Goal: Information Seeking & Learning: Compare options

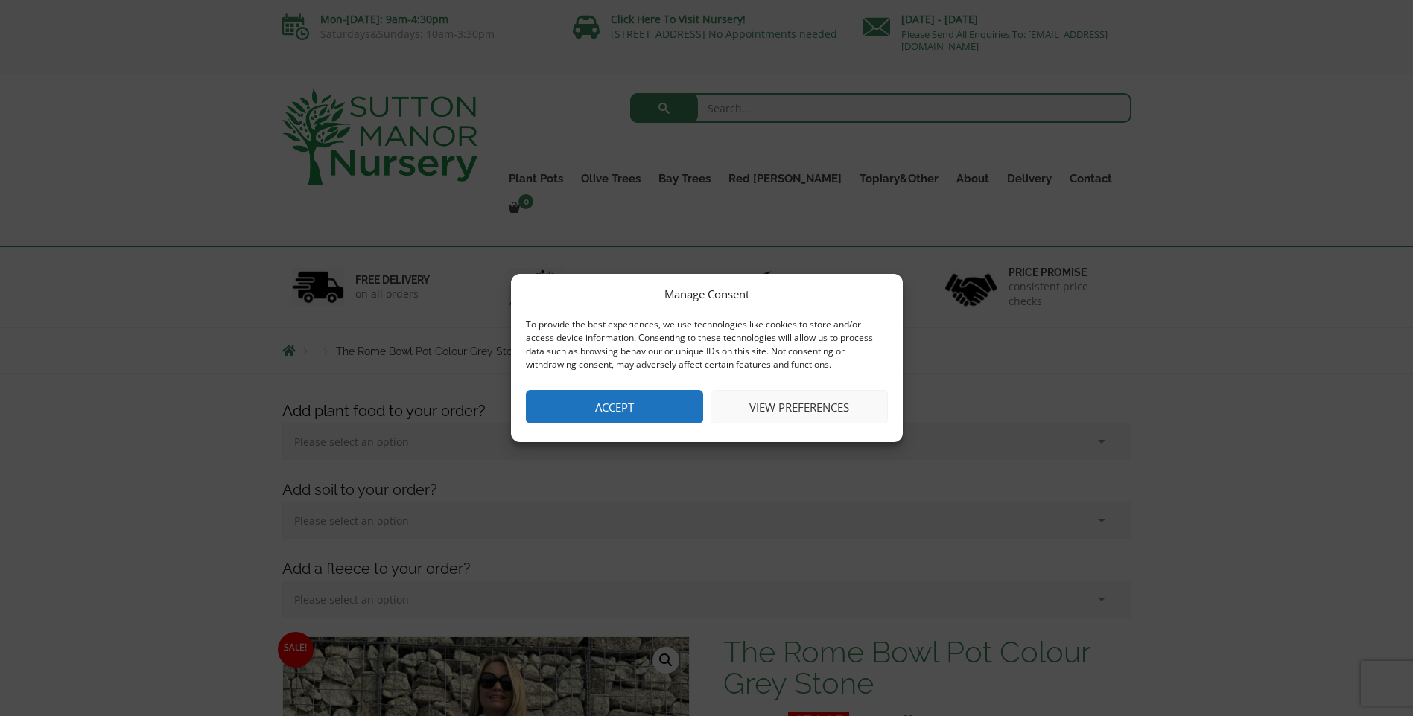
drag, startPoint x: 612, startPoint y: 399, endPoint x: 640, endPoint y: 543, distance: 146.3
click at [612, 399] on button "Accept" at bounding box center [614, 407] width 177 height 34
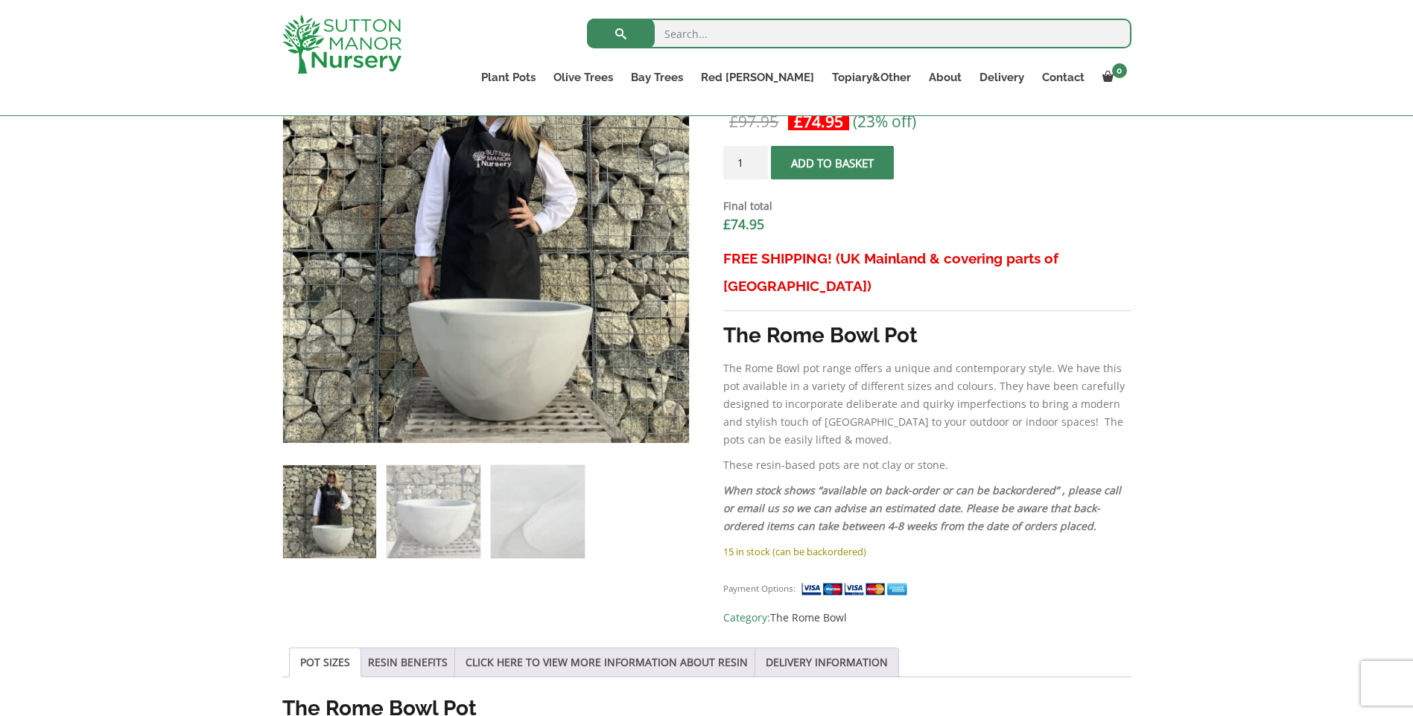
scroll to position [521, 0]
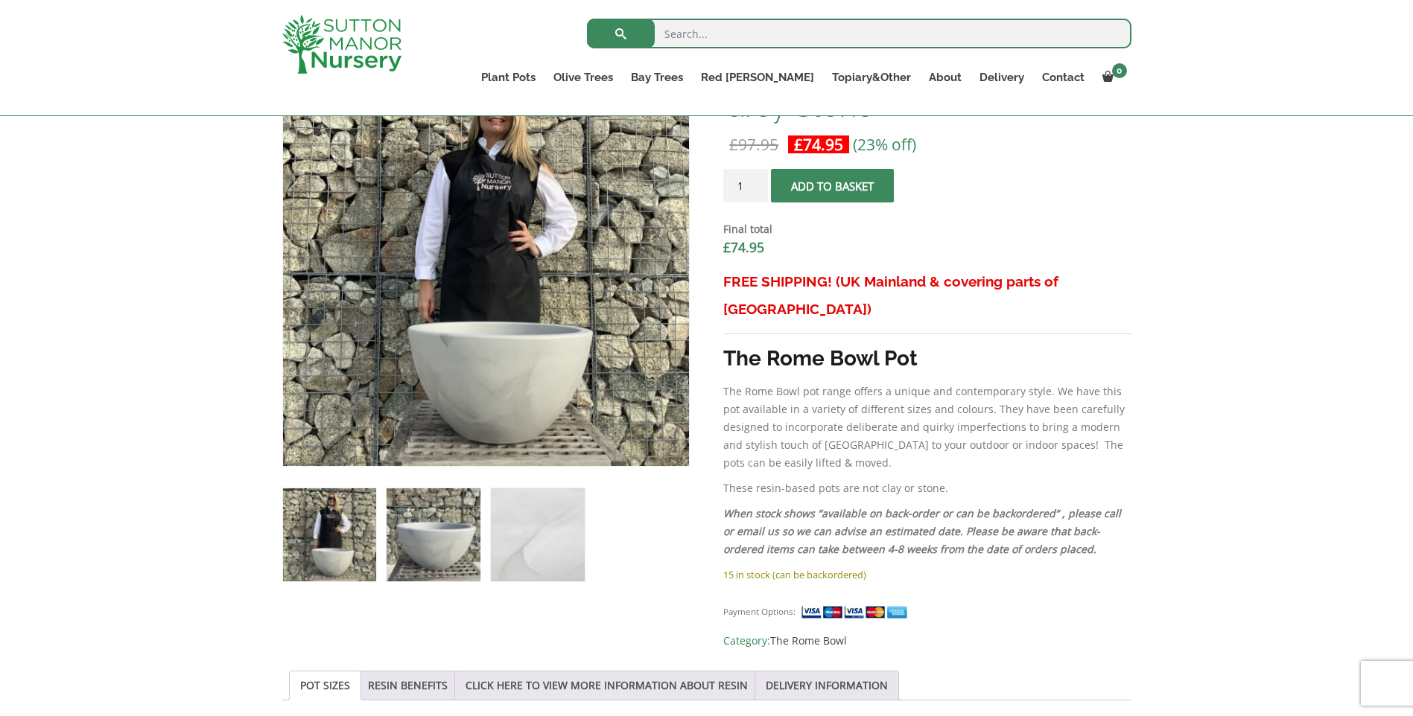
click at [413, 520] on img at bounding box center [433, 535] width 93 height 93
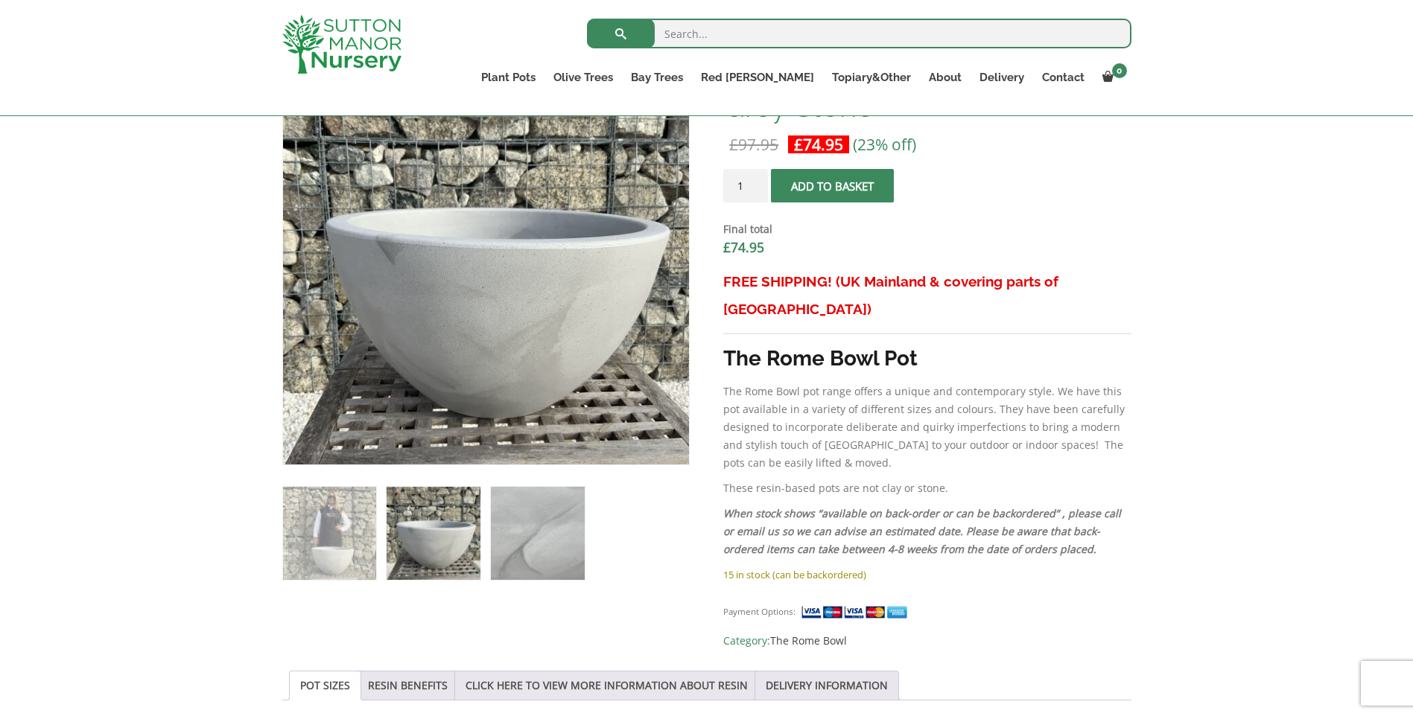
click at [532, 538] on img at bounding box center [537, 533] width 93 height 93
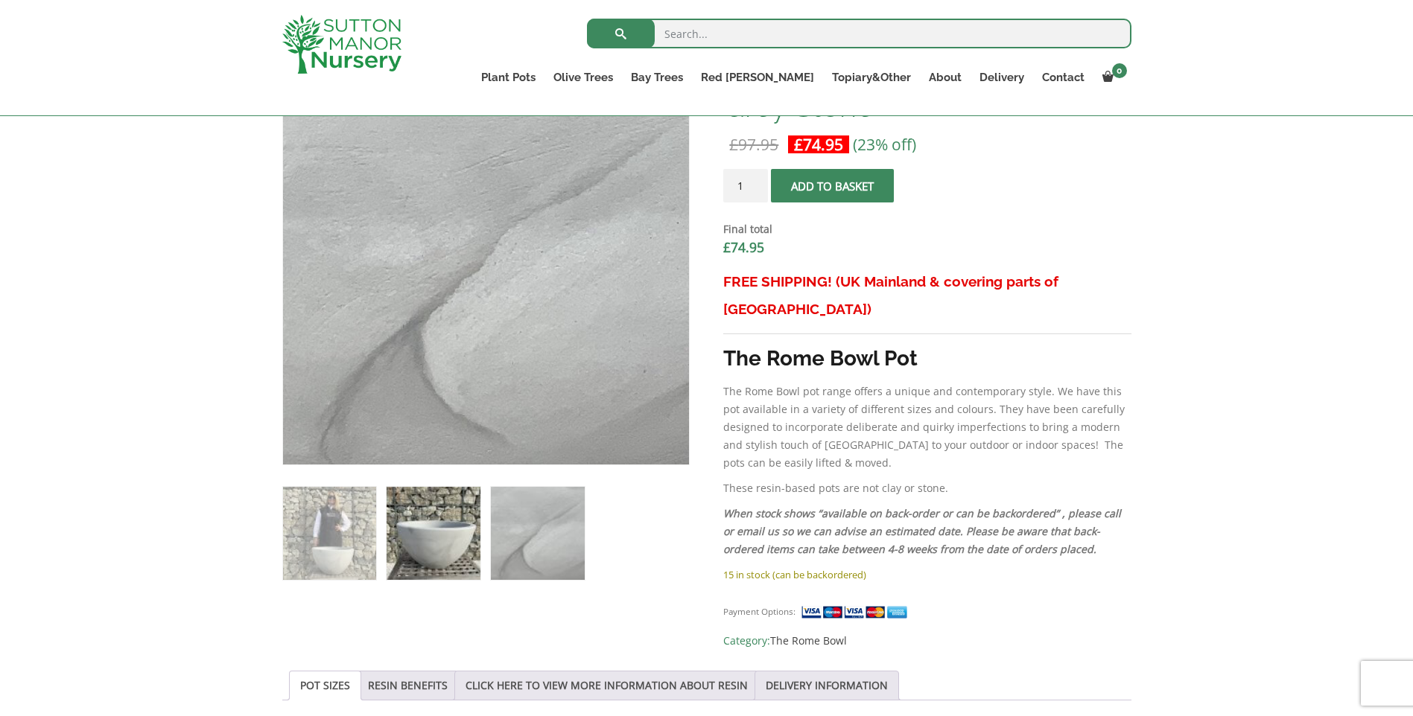
click at [429, 551] on img at bounding box center [433, 533] width 93 height 93
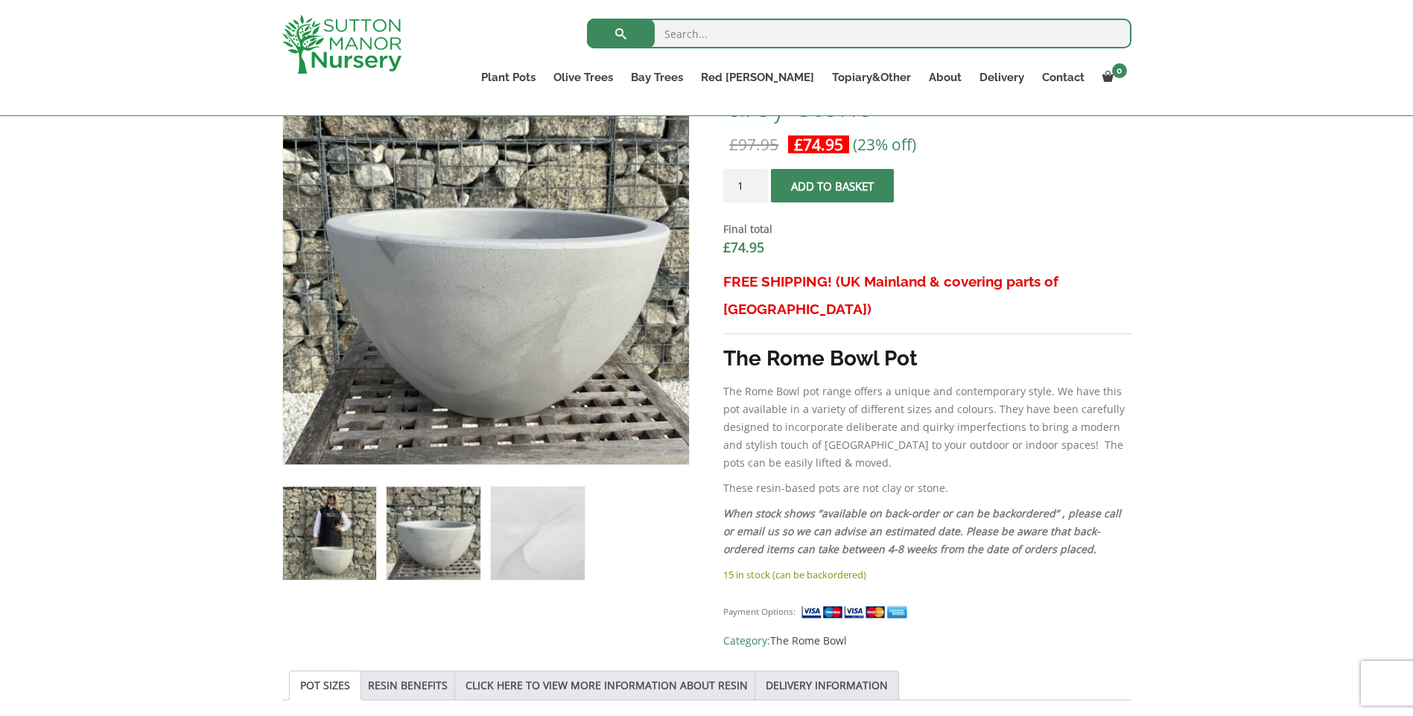
click at [334, 544] on img at bounding box center [329, 533] width 93 height 93
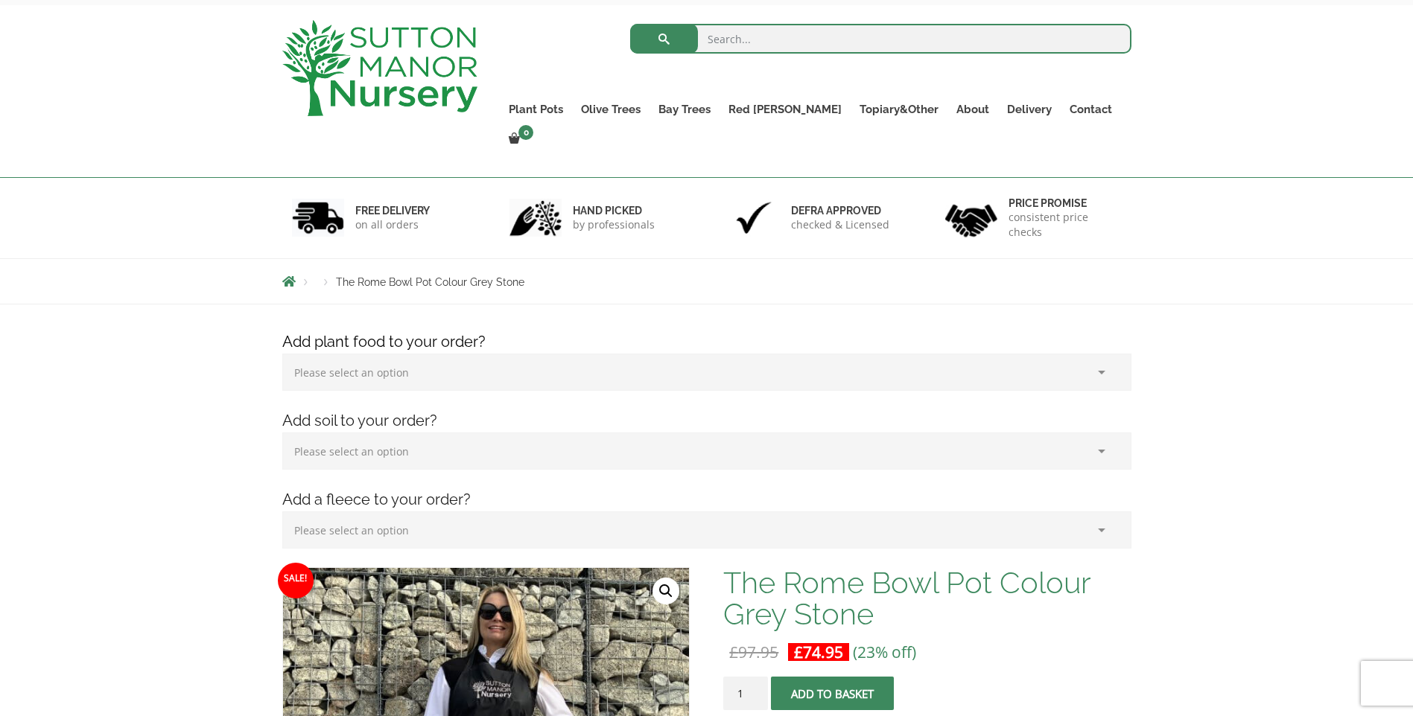
scroll to position [0, 0]
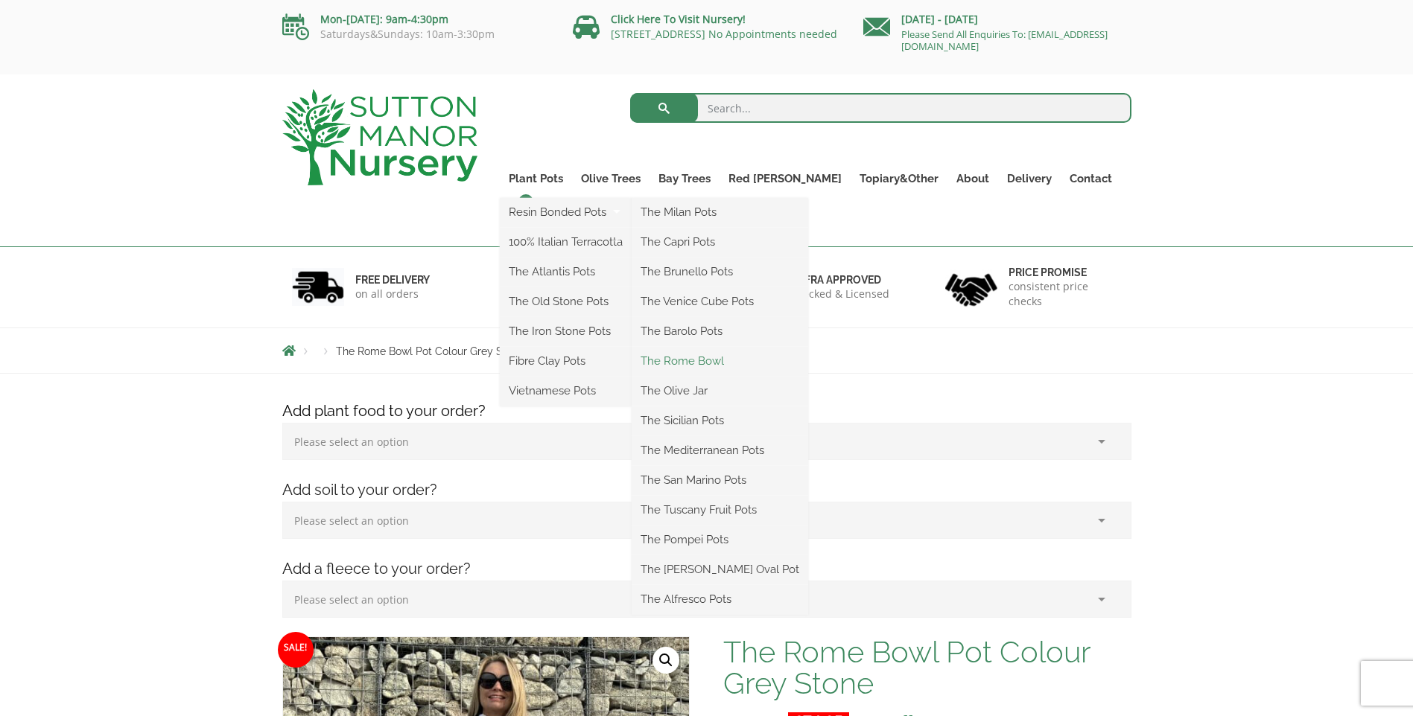
click at [707, 362] on link "The Rome Bowl" at bounding box center [720, 361] width 176 height 22
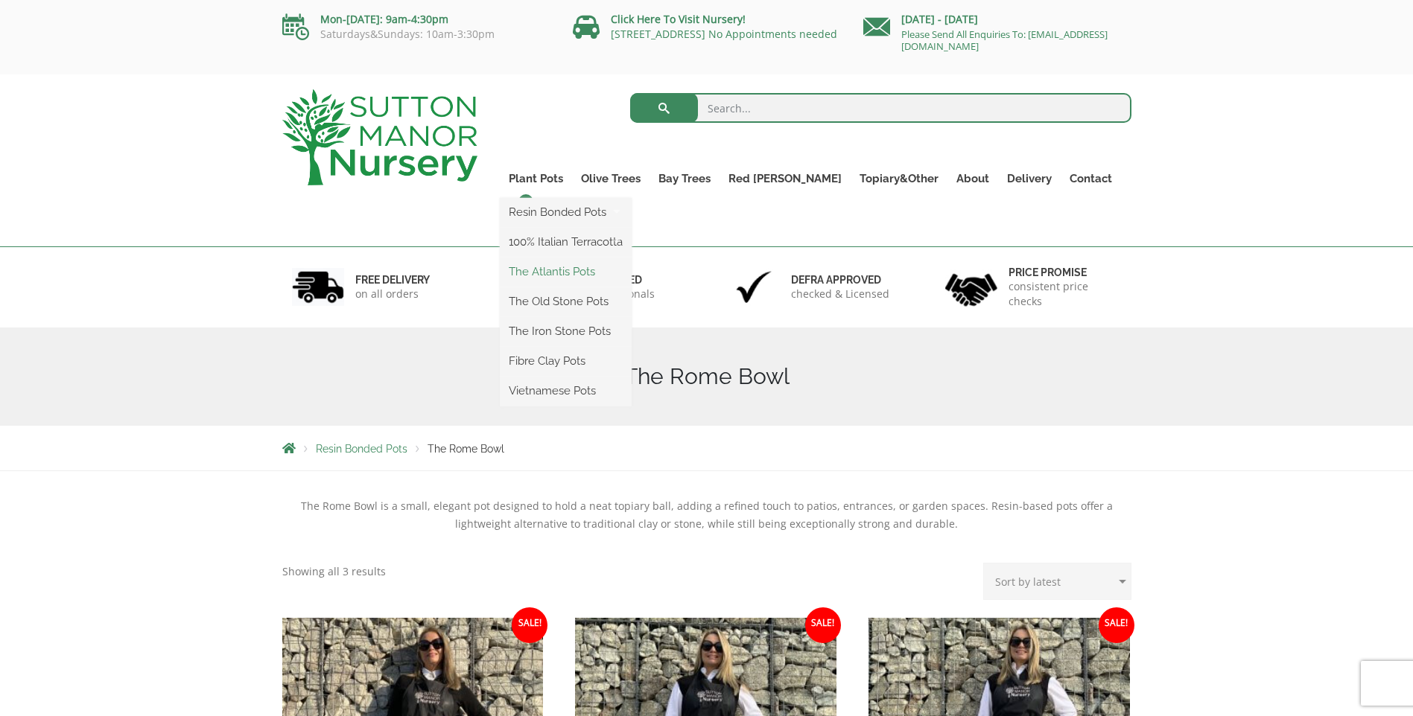
click at [570, 273] on link "The Atlantis Pots" at bounding box center [566, 272] width 132 height 22
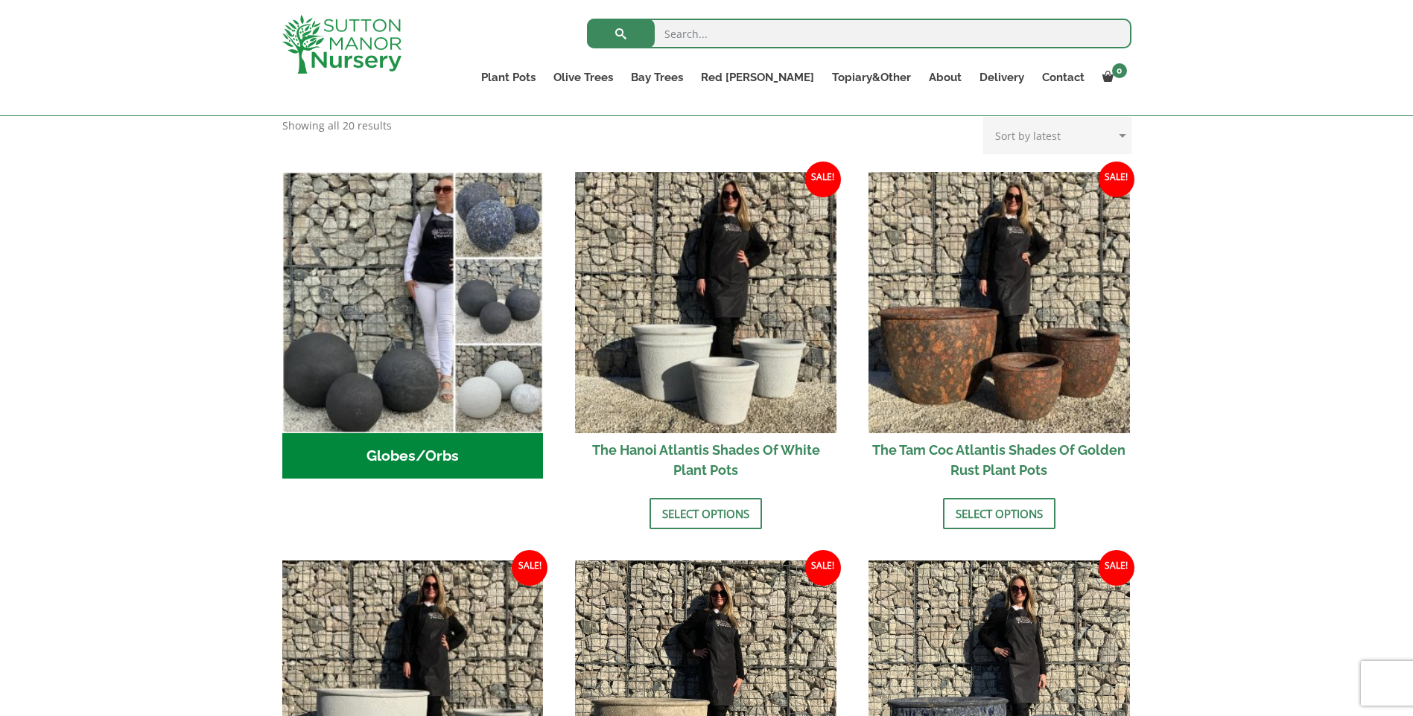
scroll to position [521, 0]
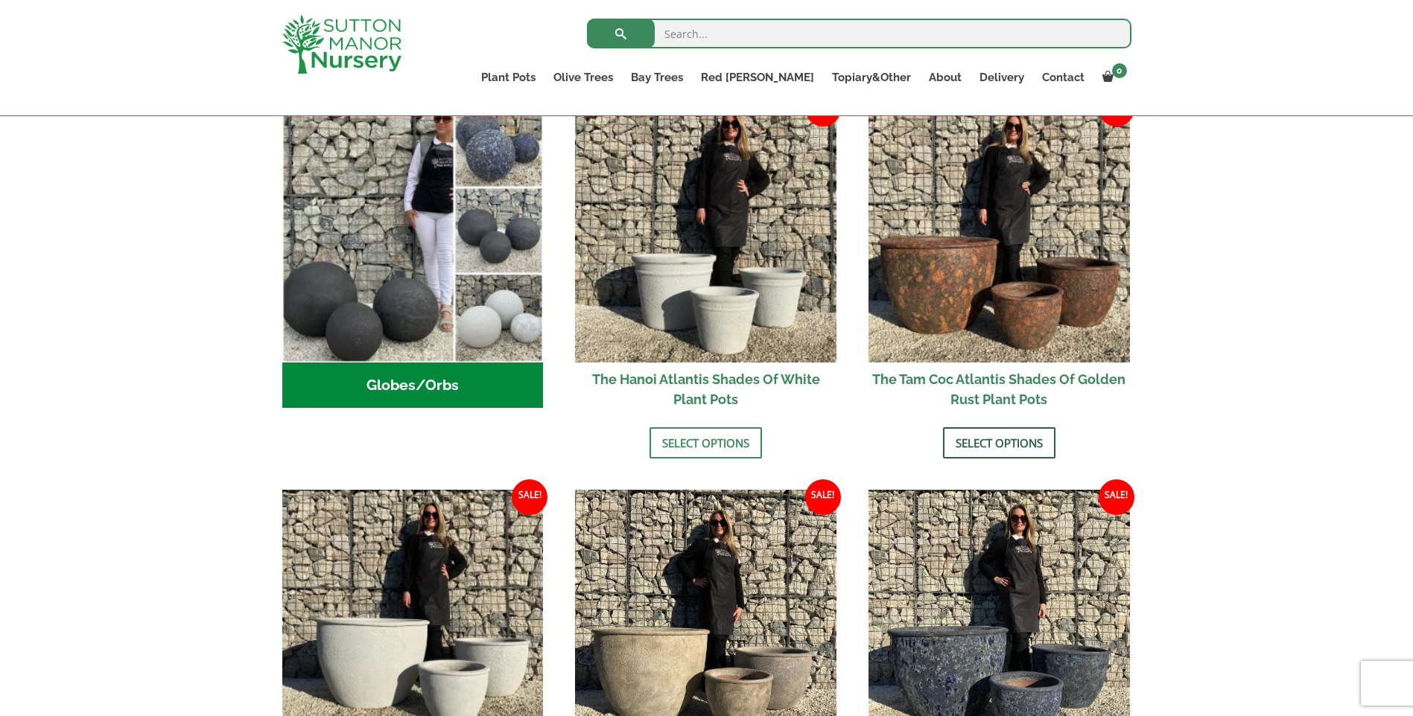
click at [988, 440] on link "Select options" at bounding box center [999, 442] width 112 height 31
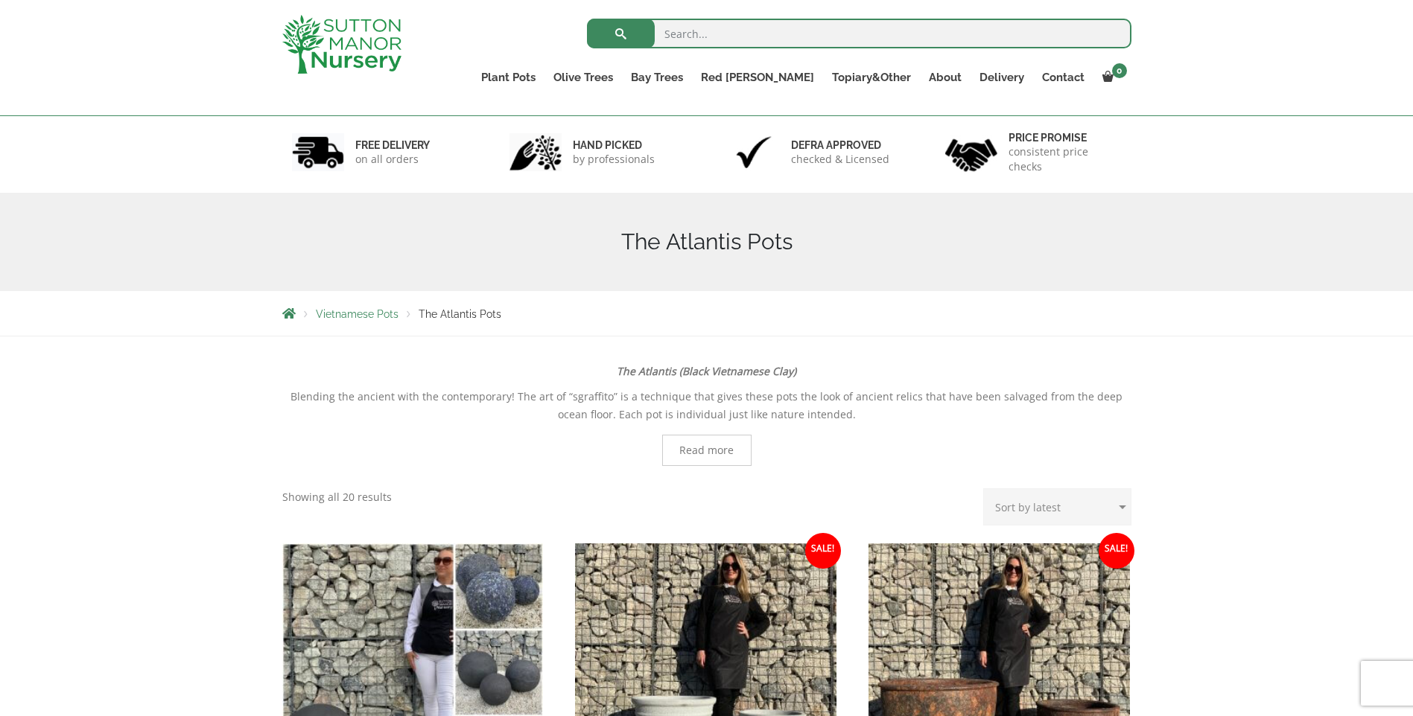
scroll to position [0, 0]
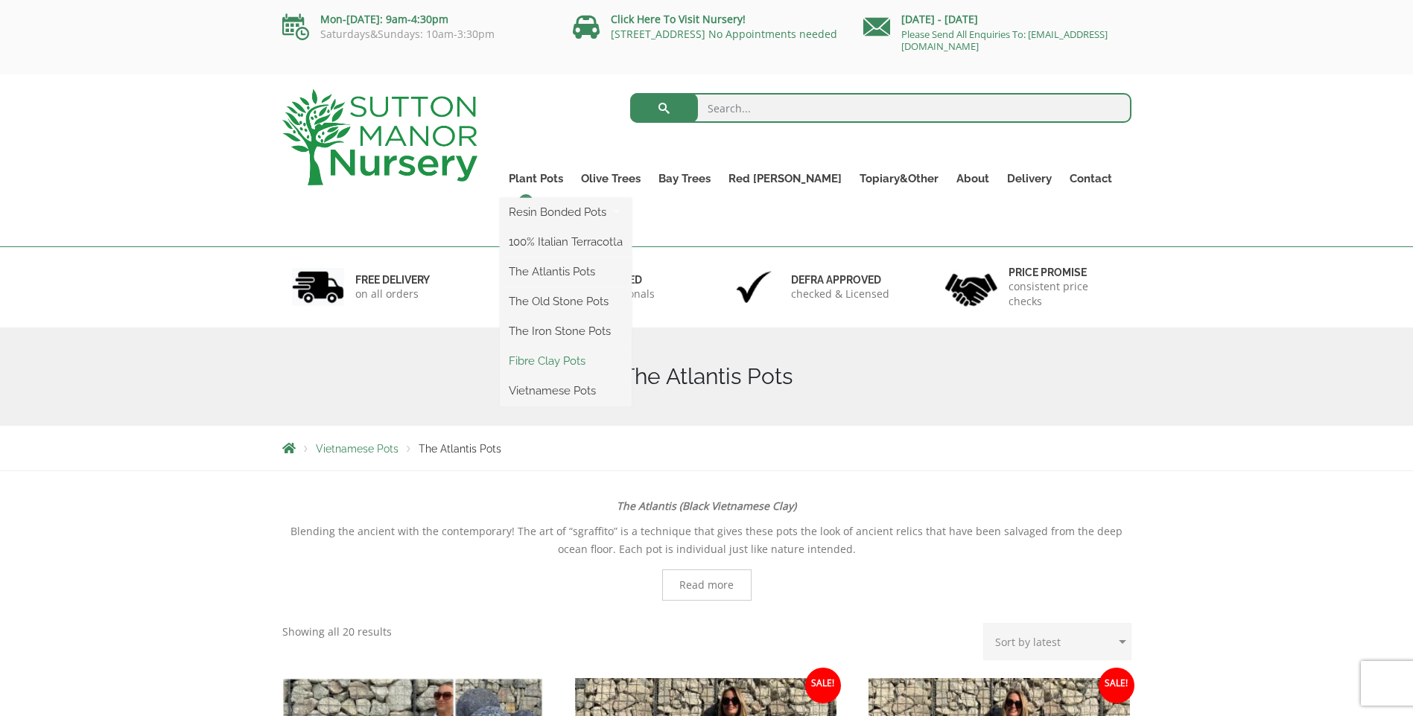
click at [579, 358] on link "Fibre Clay Pots" at bounding box center [566, 361] width 132 height 22
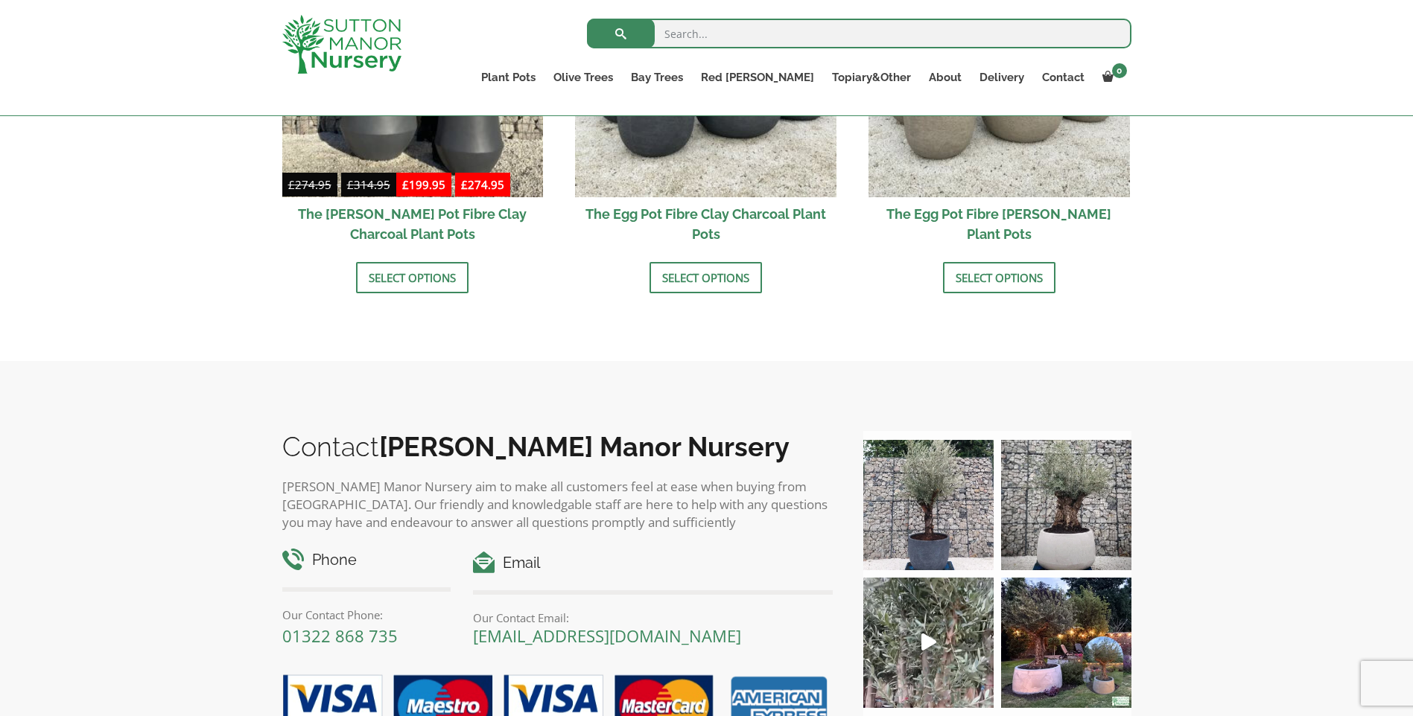
scroll to position [521, 0]
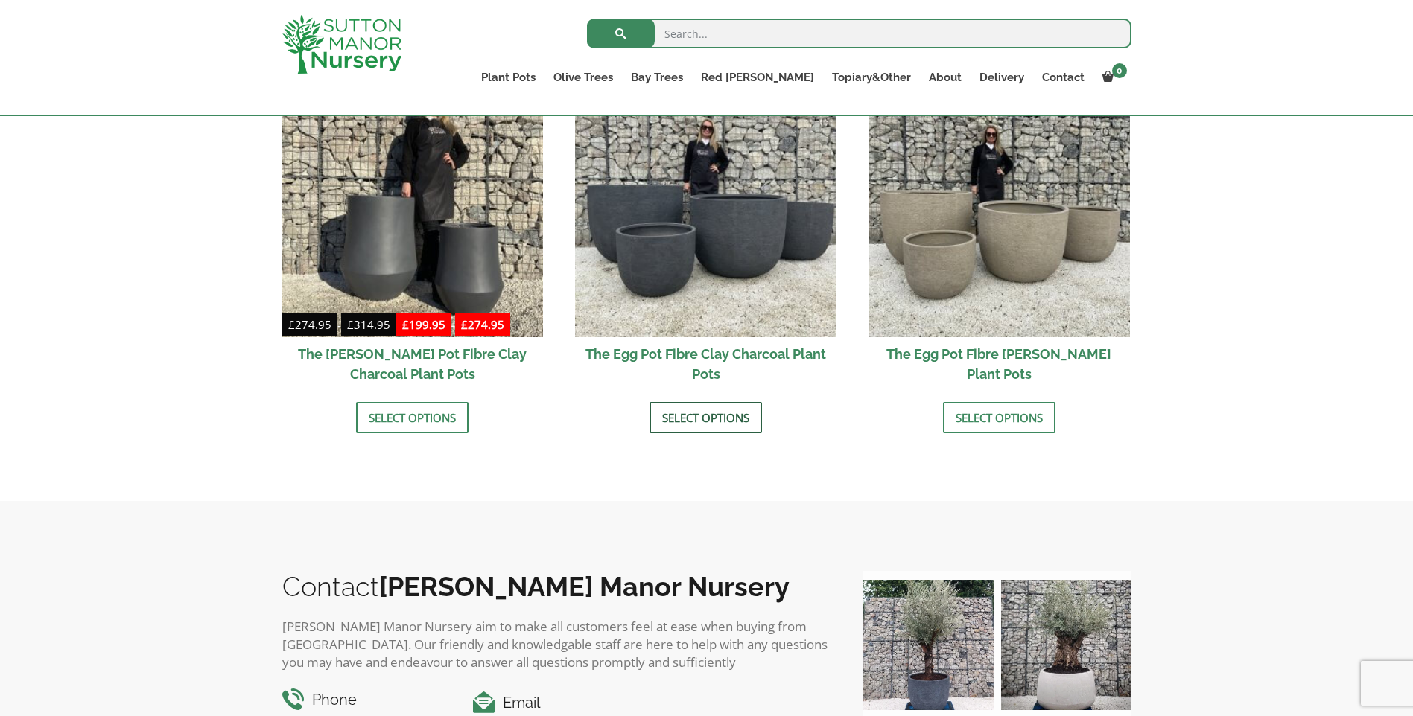
click at [702, 427] on link "Select options" at bounding box center [705, 417] width 112 height 31
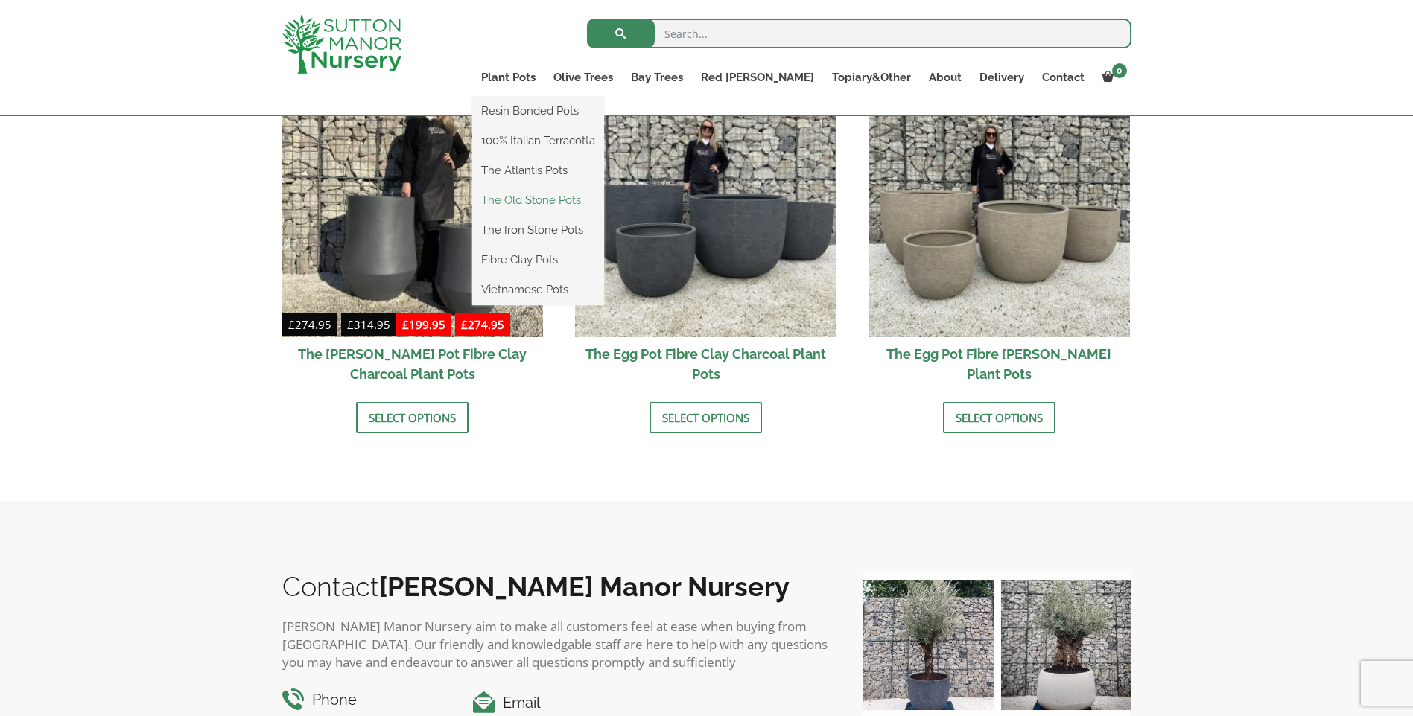
click at [588, 202] on link "The Old Stone Pots" at bounding box center [538, 200] width 132 height 22
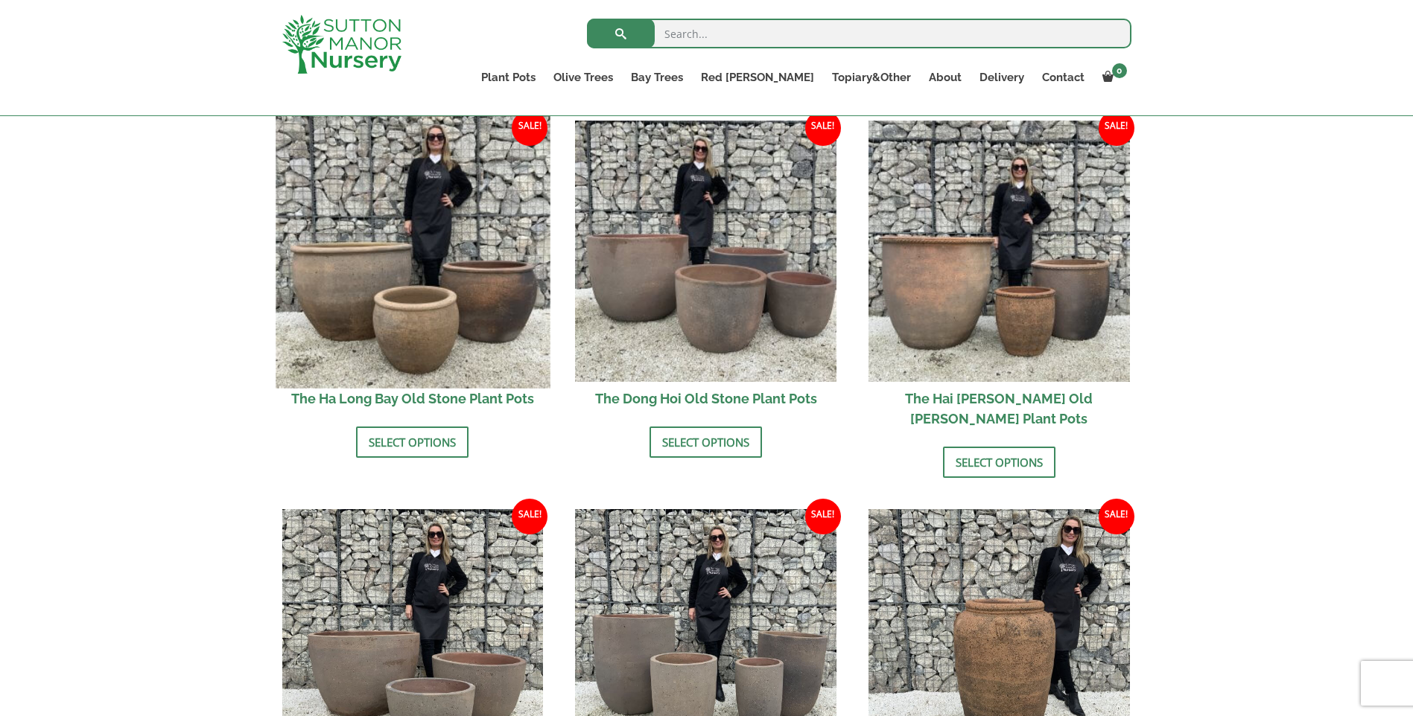
scroll to position [521, 0]
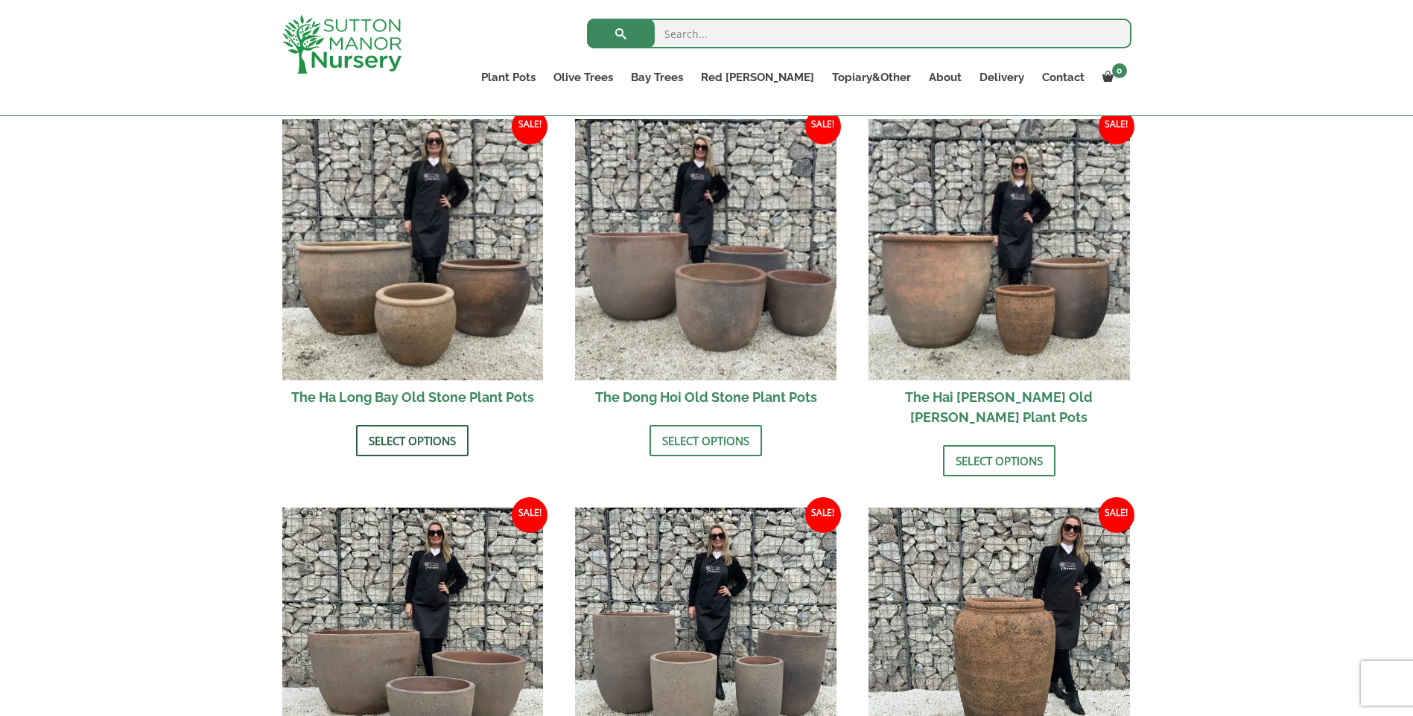
click at [389, 440] on link "Select options" at bounding box center [412, 440] width 112 height 31
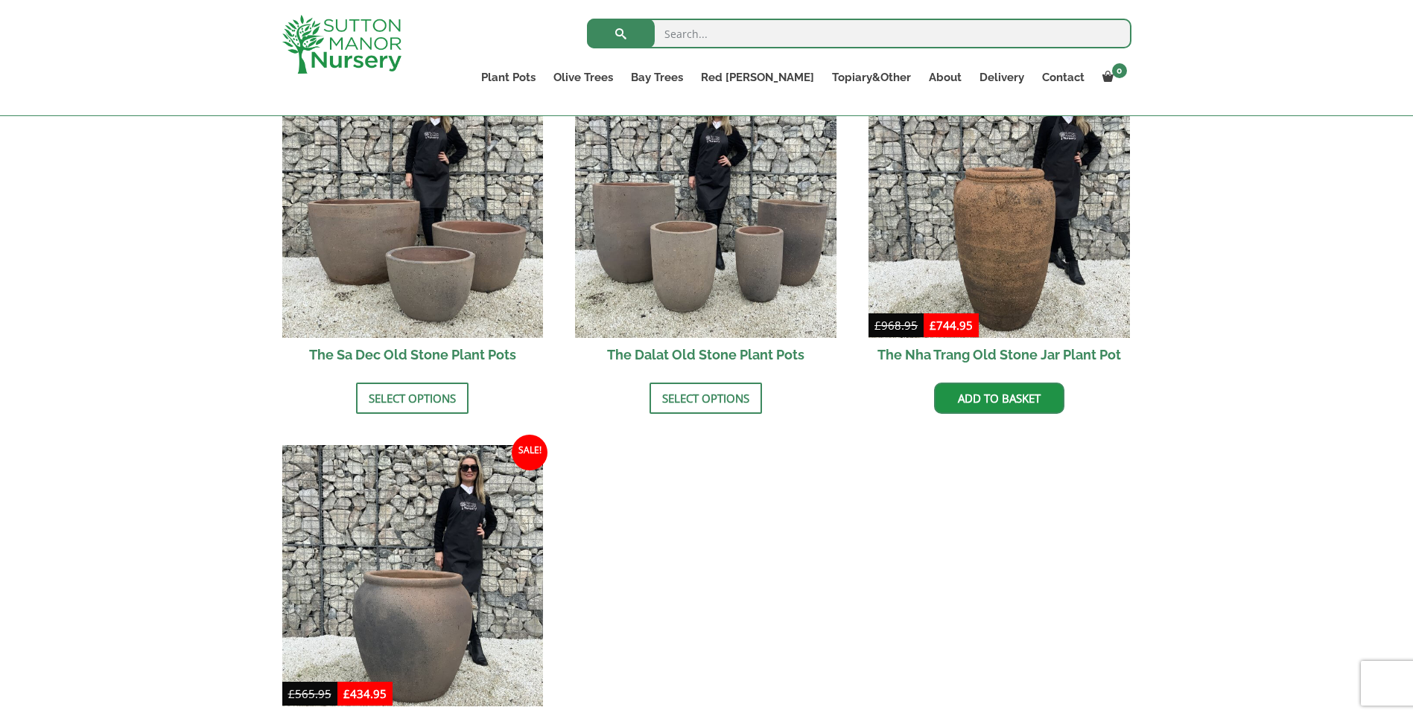
scroll to position [745, 0]
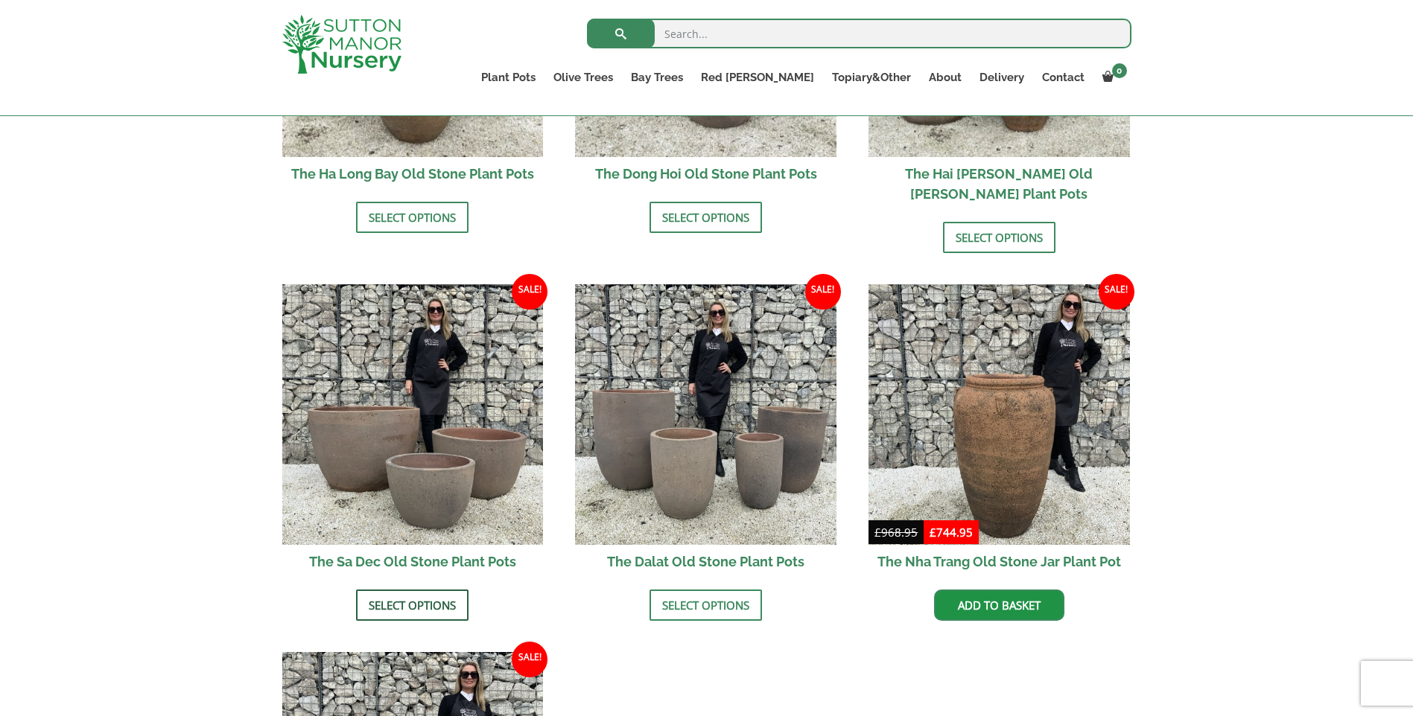
click at [402, 590] on link "Select options" at bounding box center [412, 605] width 112 height 31
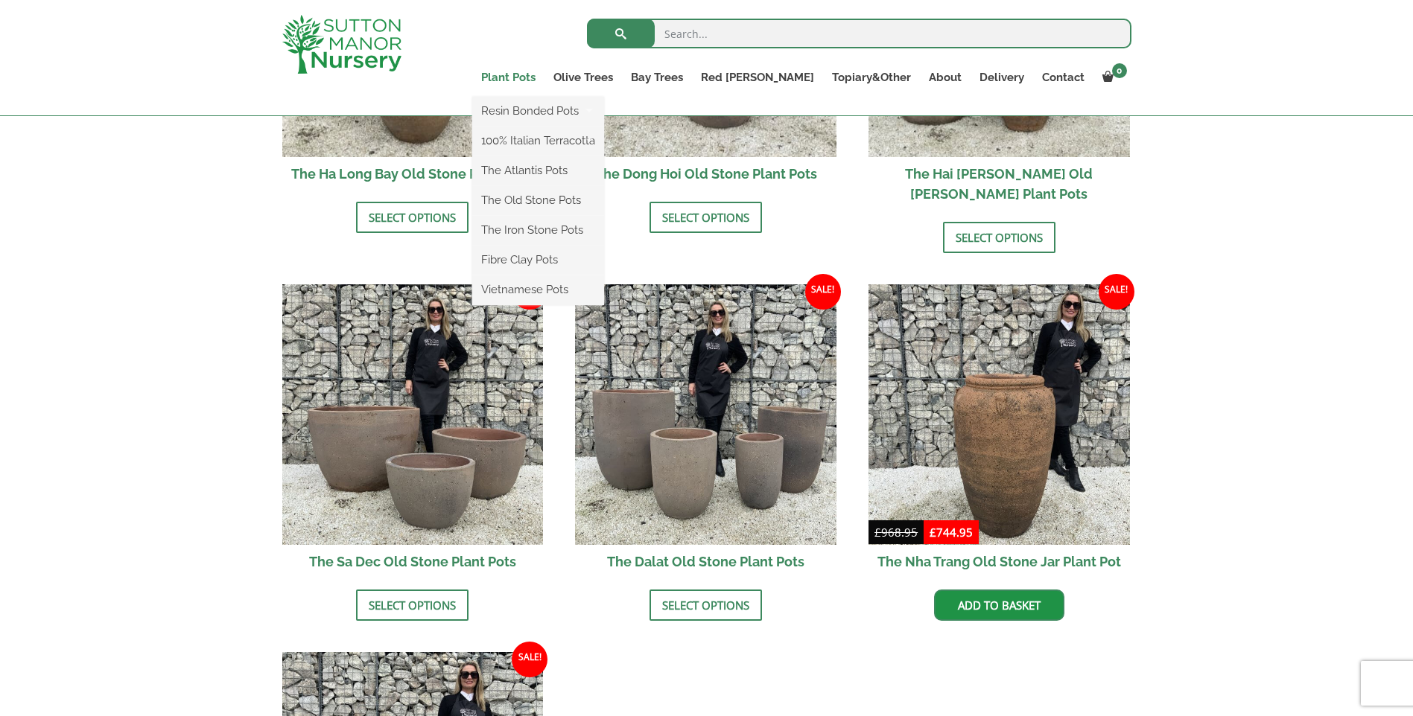
click at [544, 80] on link "Plant Pots" at bounding box center [508, 77] width 72 height 21
click at [573, 112] on link "Resin Bonded Pots" at bounding box center [538, 111] width 132 height 22
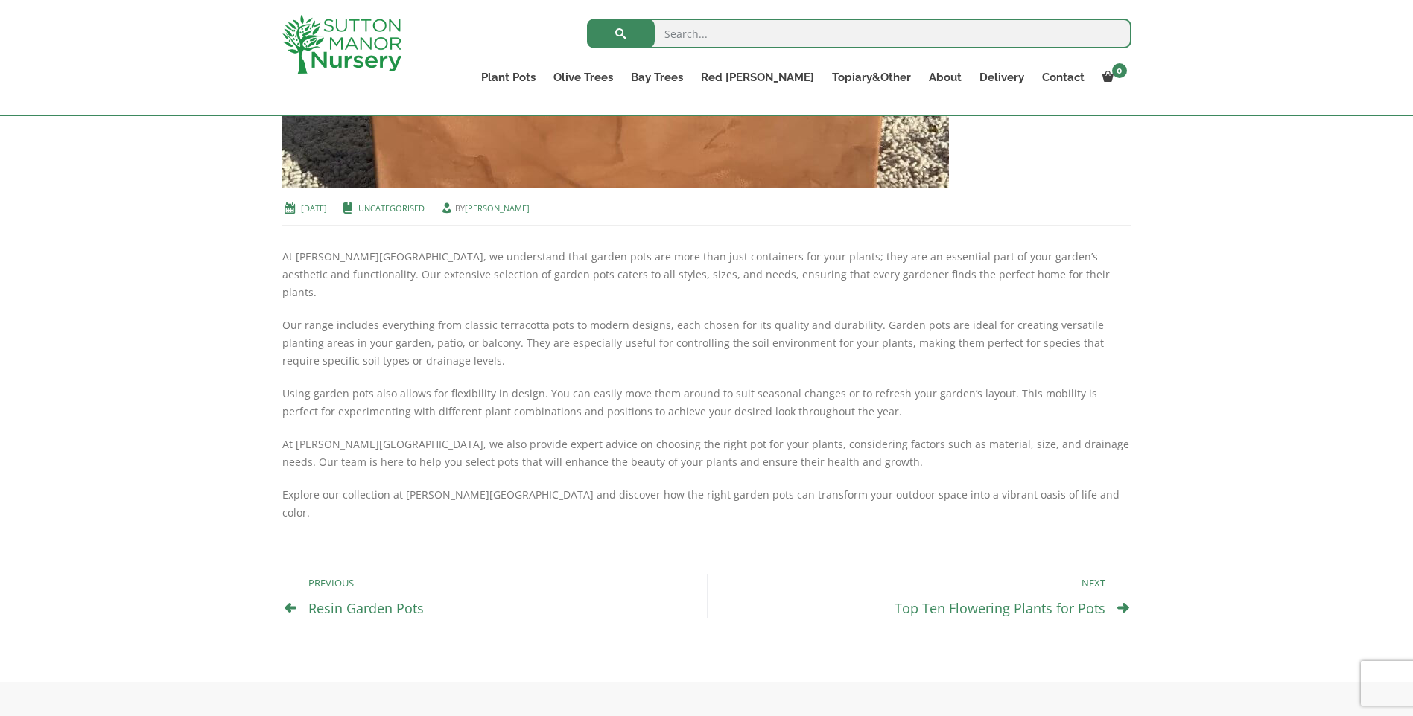
scroll to position [521, 0]
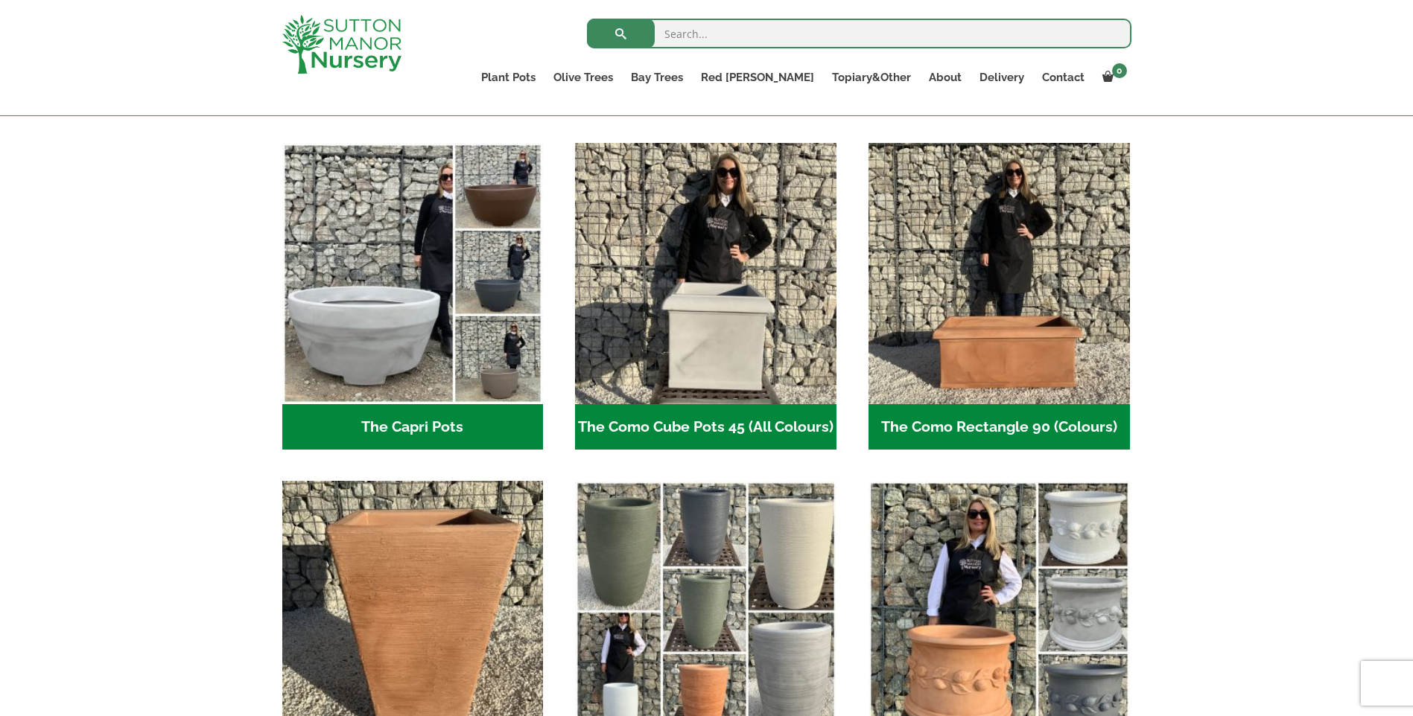
scroll to position [745, 0]
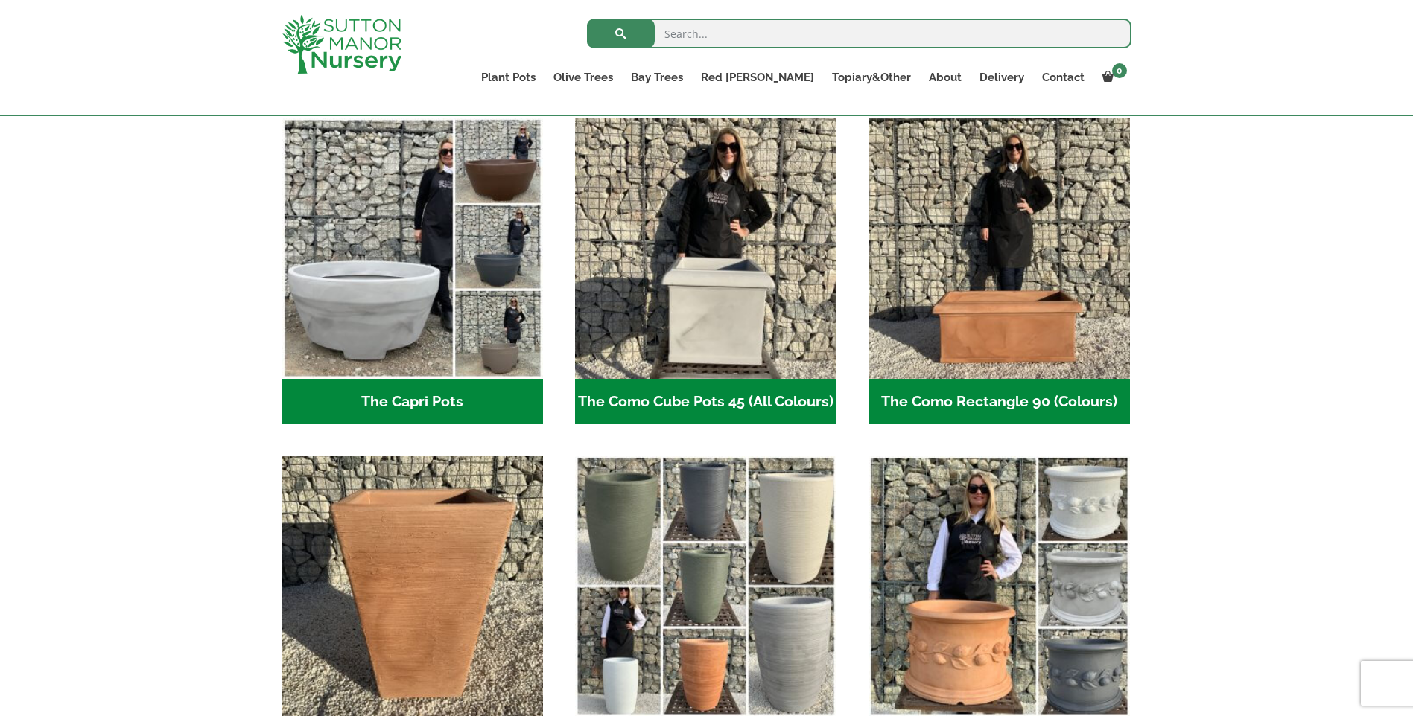
click at [384, 400] on h2 "The Capri Pots (34)" at bounding box center [412, 402] width 261 height 46
click at [992, 393] on h2 "The Como Rectangle 90 (Colours) (3)" at bounding box center [998, 402] width 261 height 46
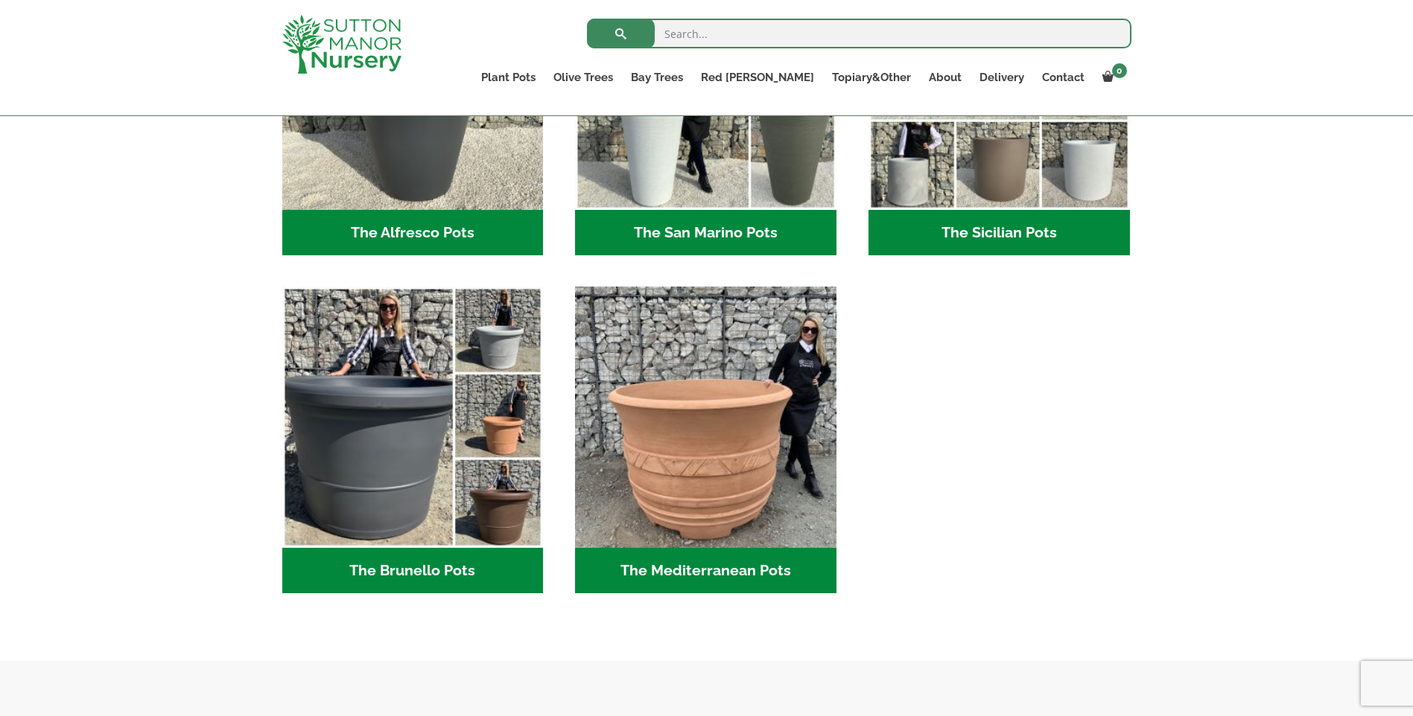
scroll to position [1936, 0]
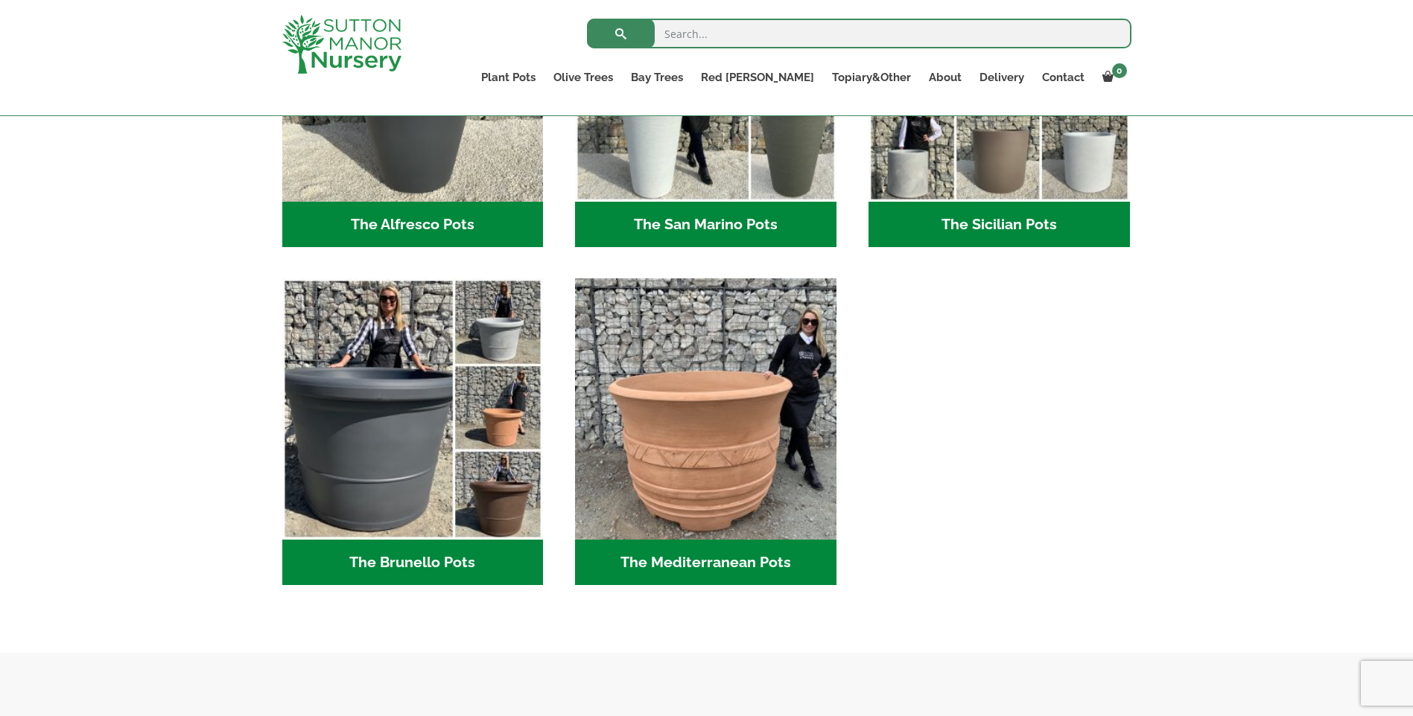
click at [681, 553] on h2 "The Mediterranean Pots (3)" at bounding box center [705, 563] width 261 height 46
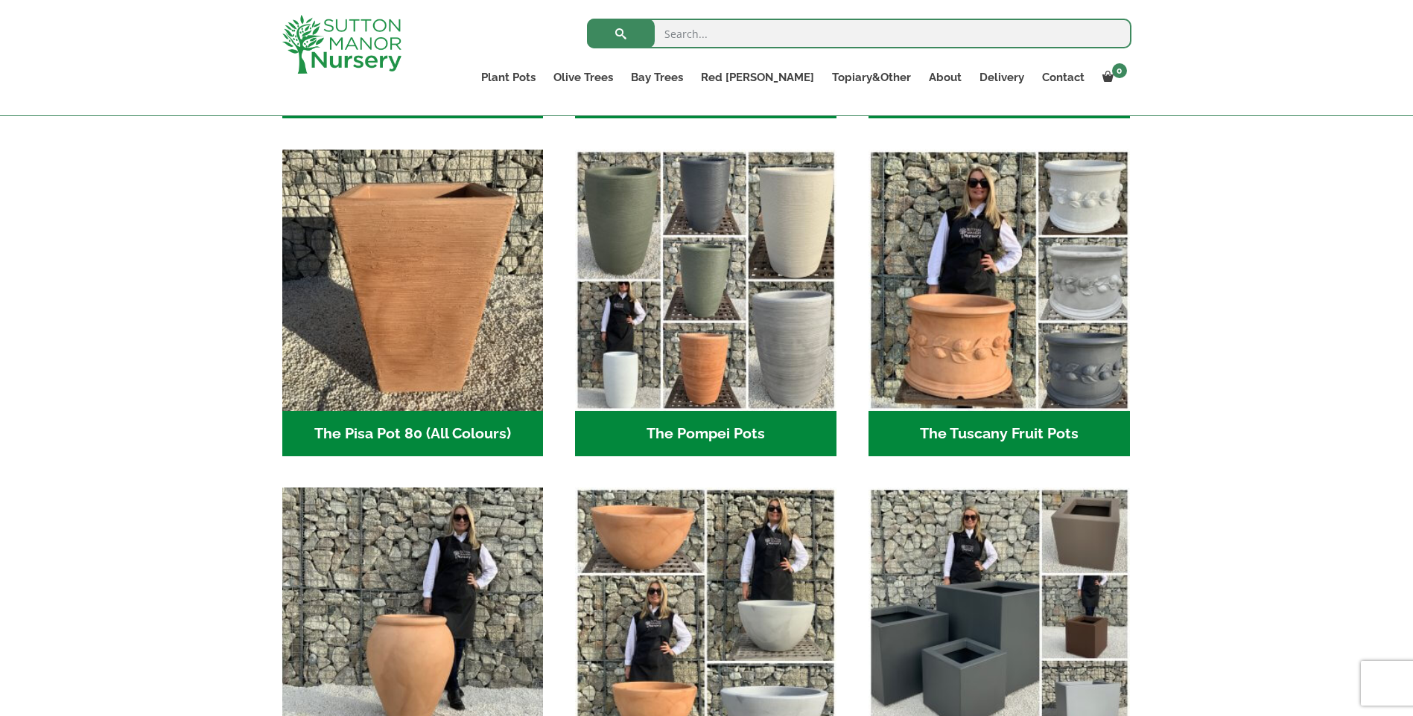
scroll to position [1043, 0]
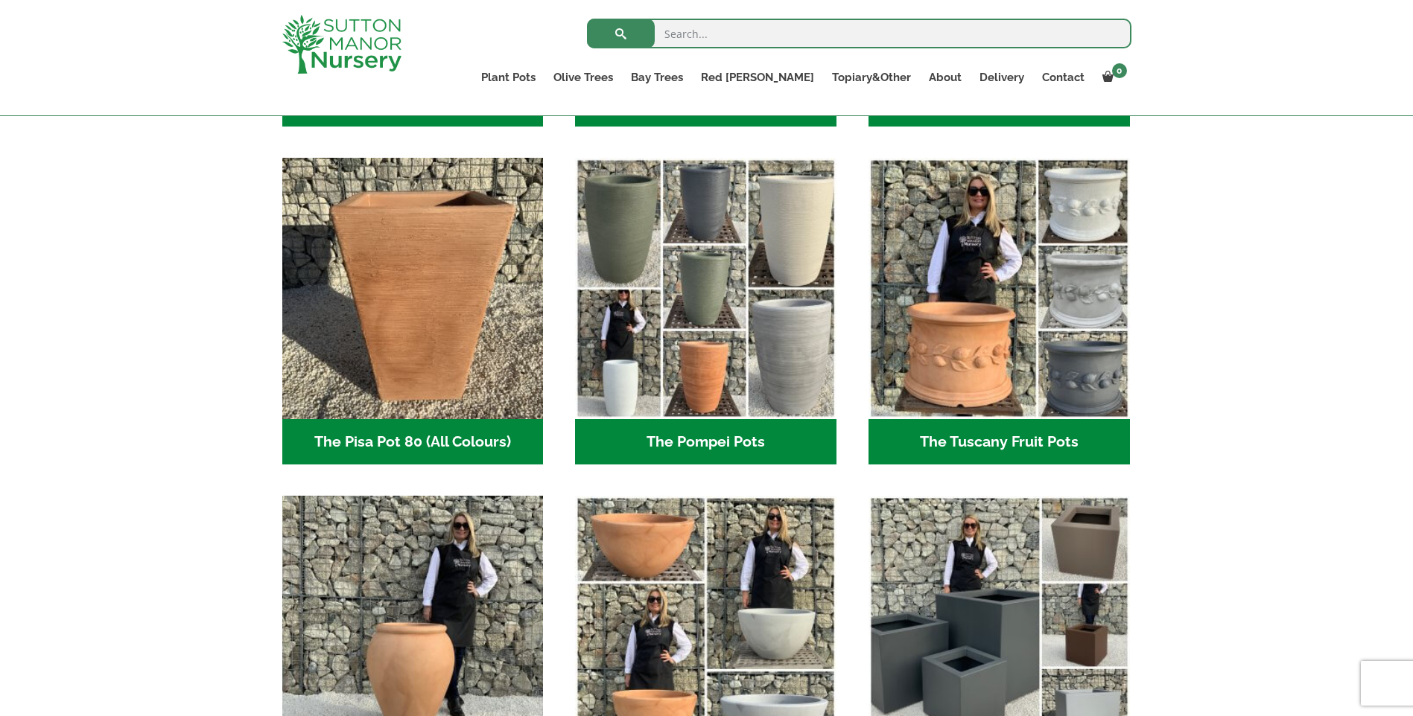
click at [975, 442] on h2 "The Tuscany Fruit Pots (5)" at bounding box center [998, 442] width 261 height 46
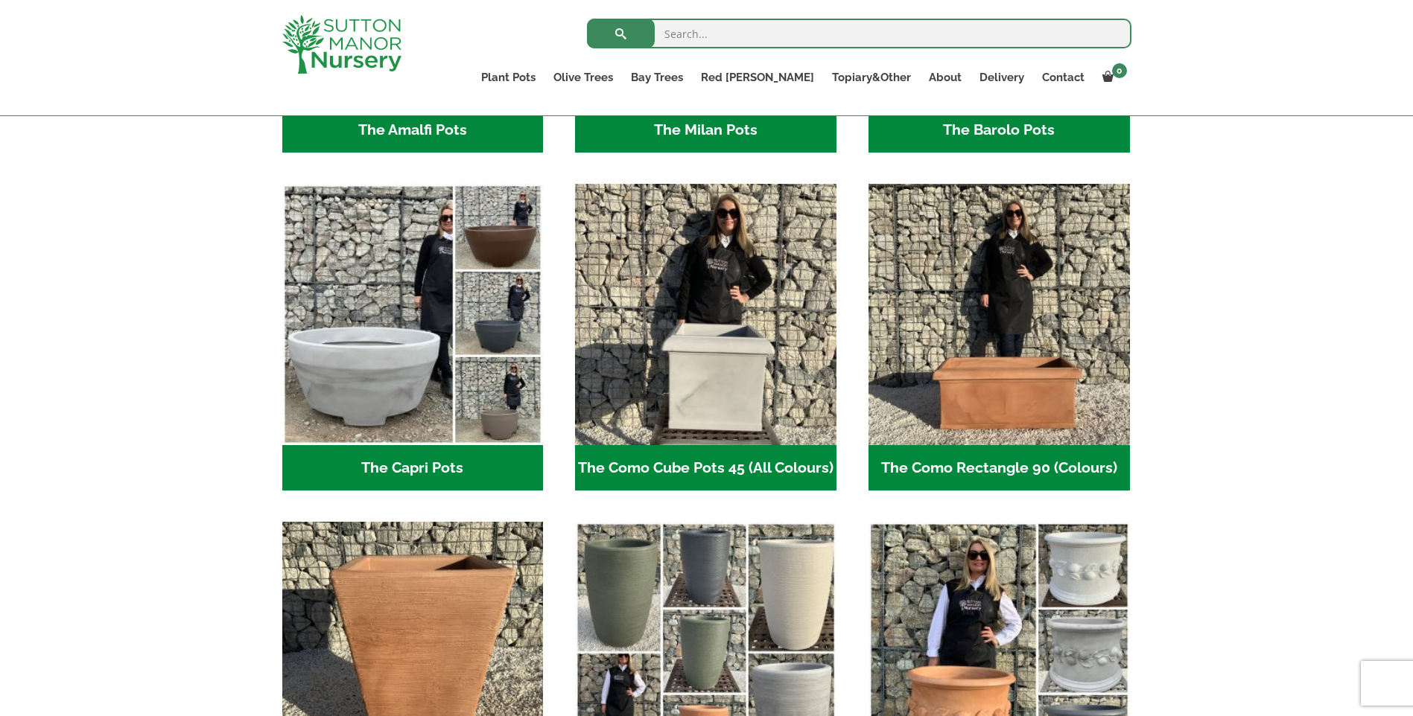
scroll to position [670, 0]
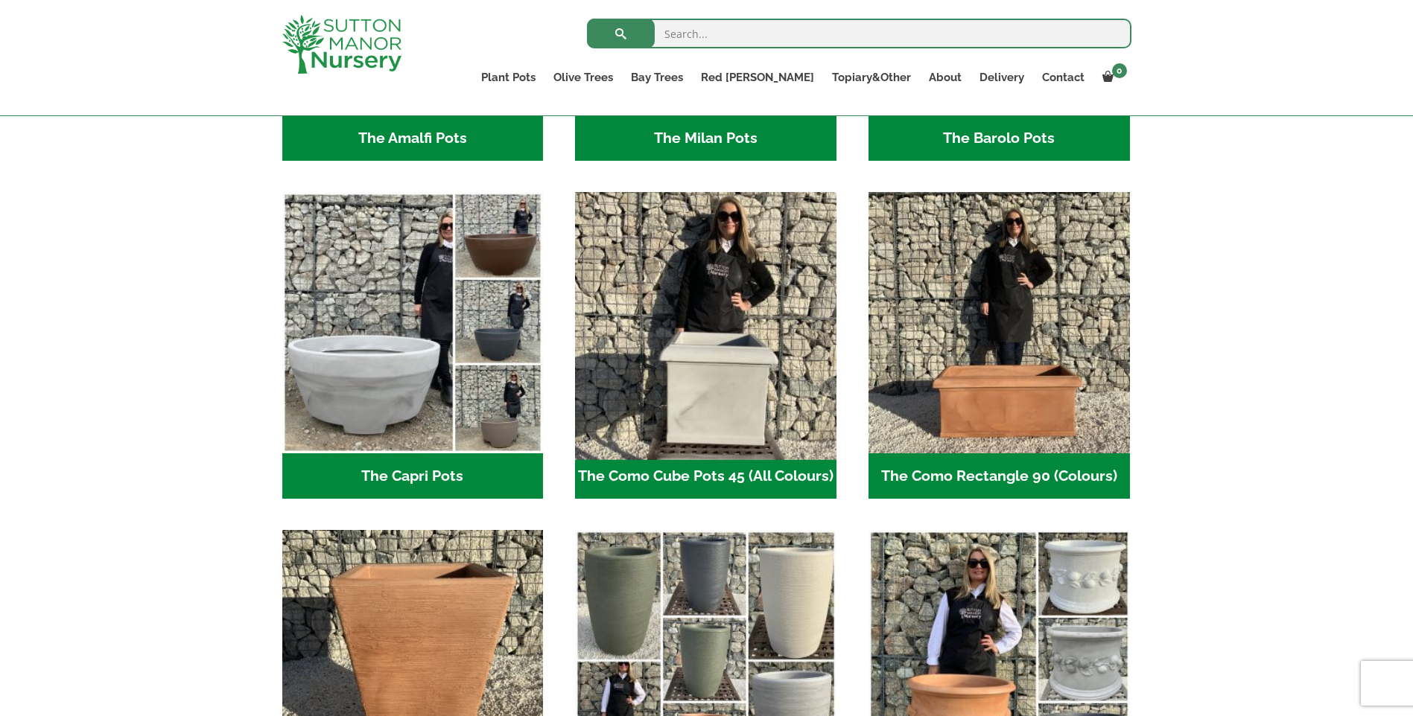
click at [726, 394] on img "Visit product category The Como Cube Pots 45 (All Colours)" at bounding box center [706, 323] width 274 height 274
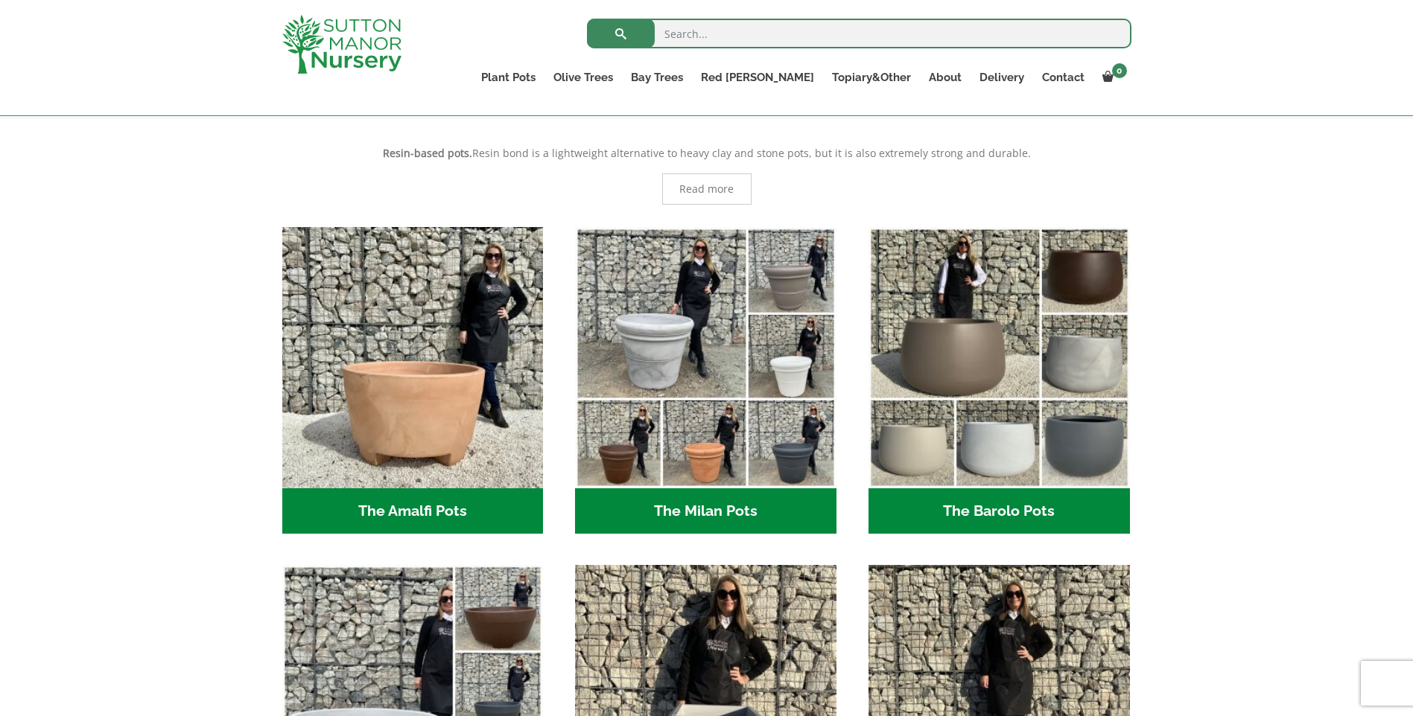
scroll to position [298, 0]
click at [1031, 509] on h2 "The Barolo Pots (36)" at bounding box center [998, 511] width 261 height 46
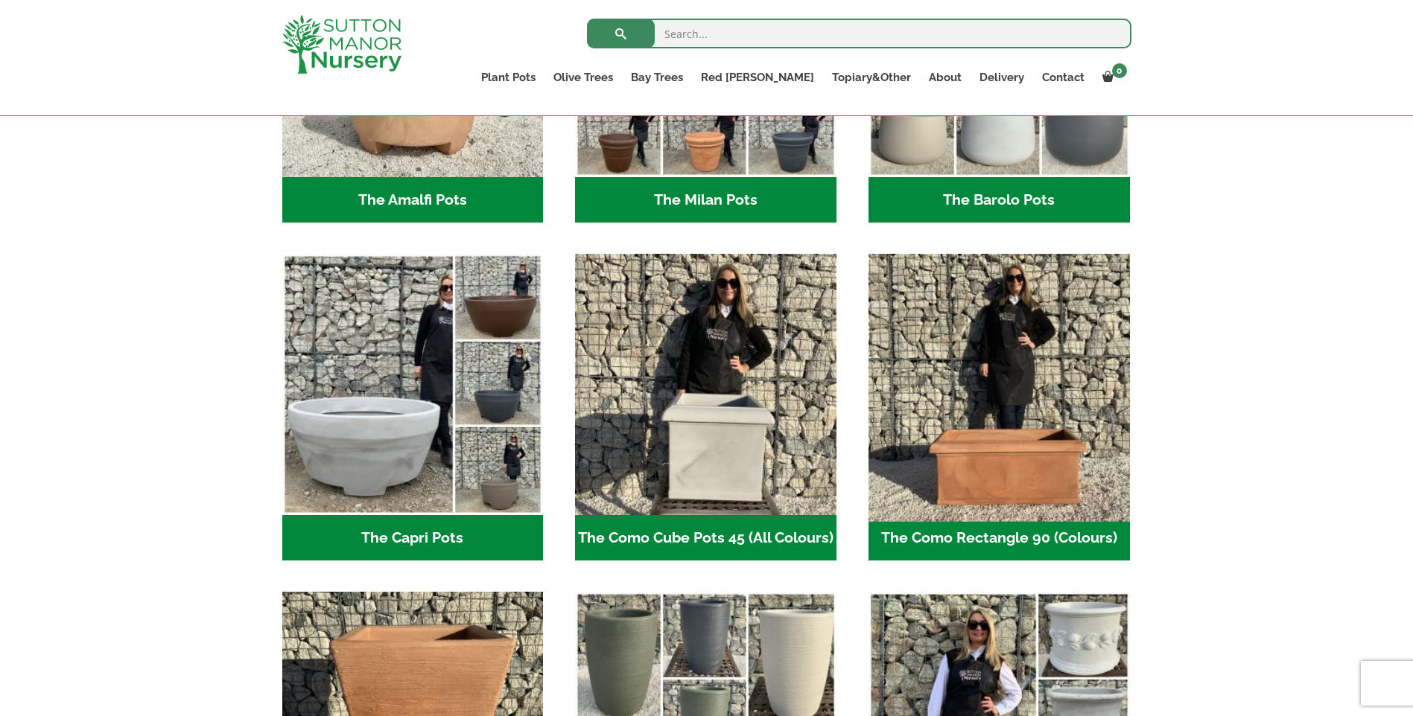
scroll to position [745, 0]
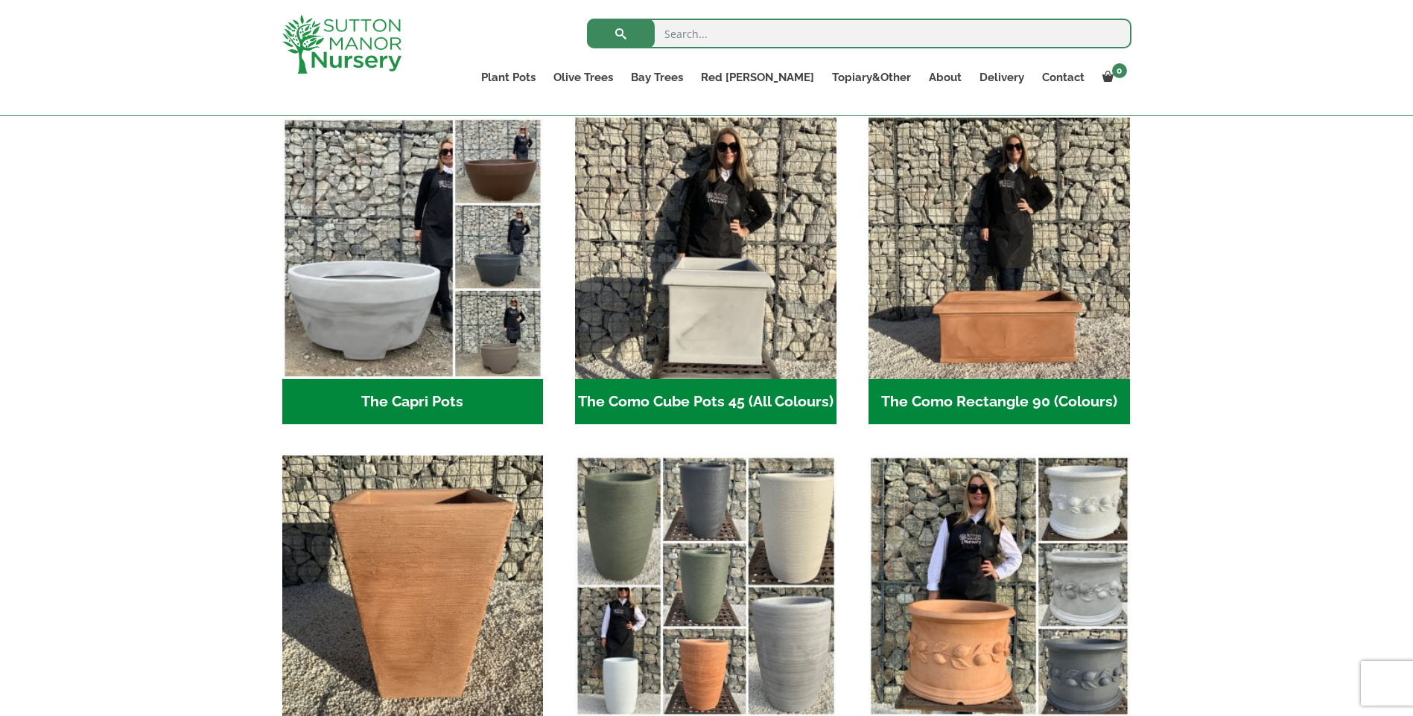
click at [985, 392] on h2 "The Como Rectangle 90 (Colours) (3)" at bounding box center [998, 402] width 261 height 46
click at [727, 397] on h2 "The Como Cube Pots 45 (All Colours) (3)" at bounding box center [705, 402] width 261 height 46
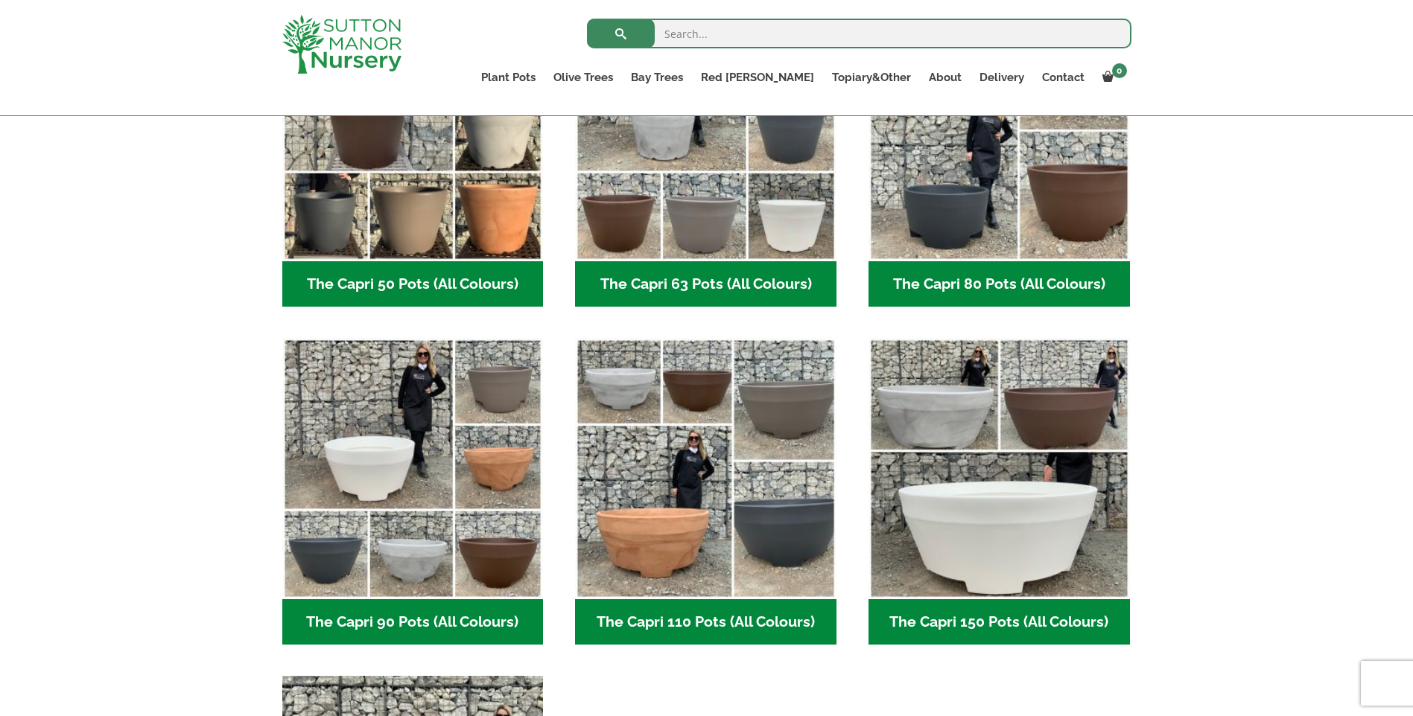
scroll to position [521, 0]
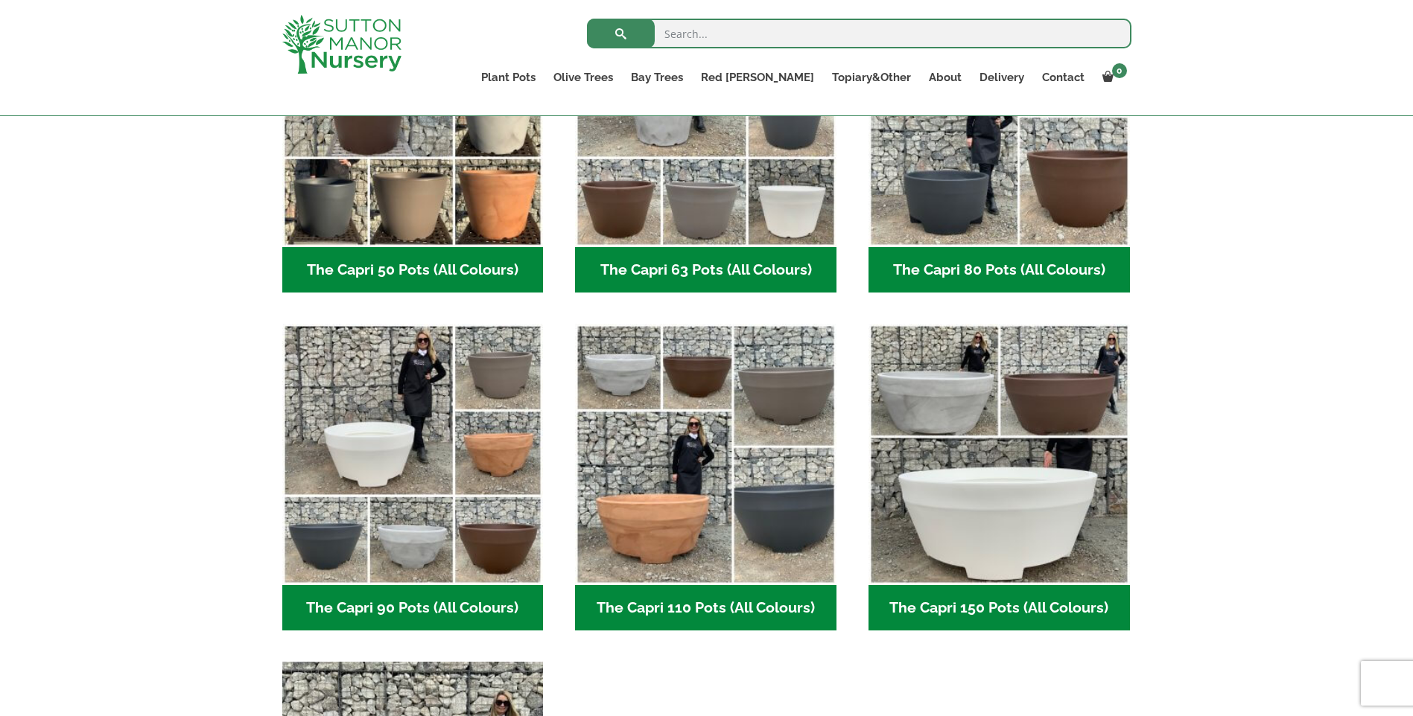
click at [632, 608] on h2 "The Capri 110 Pots (All Colours) (5)" at bounding box center [705, 608] width 261 height 46
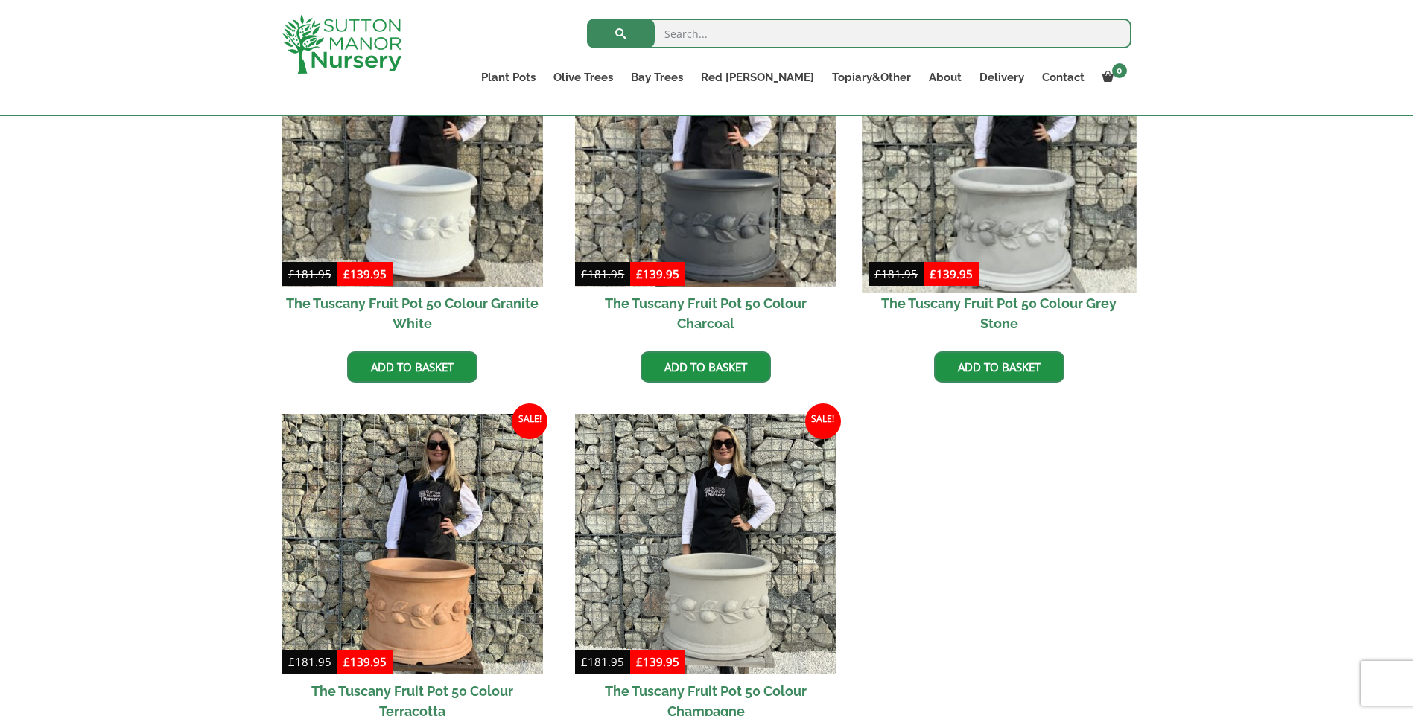
scroll to position [596, 0]
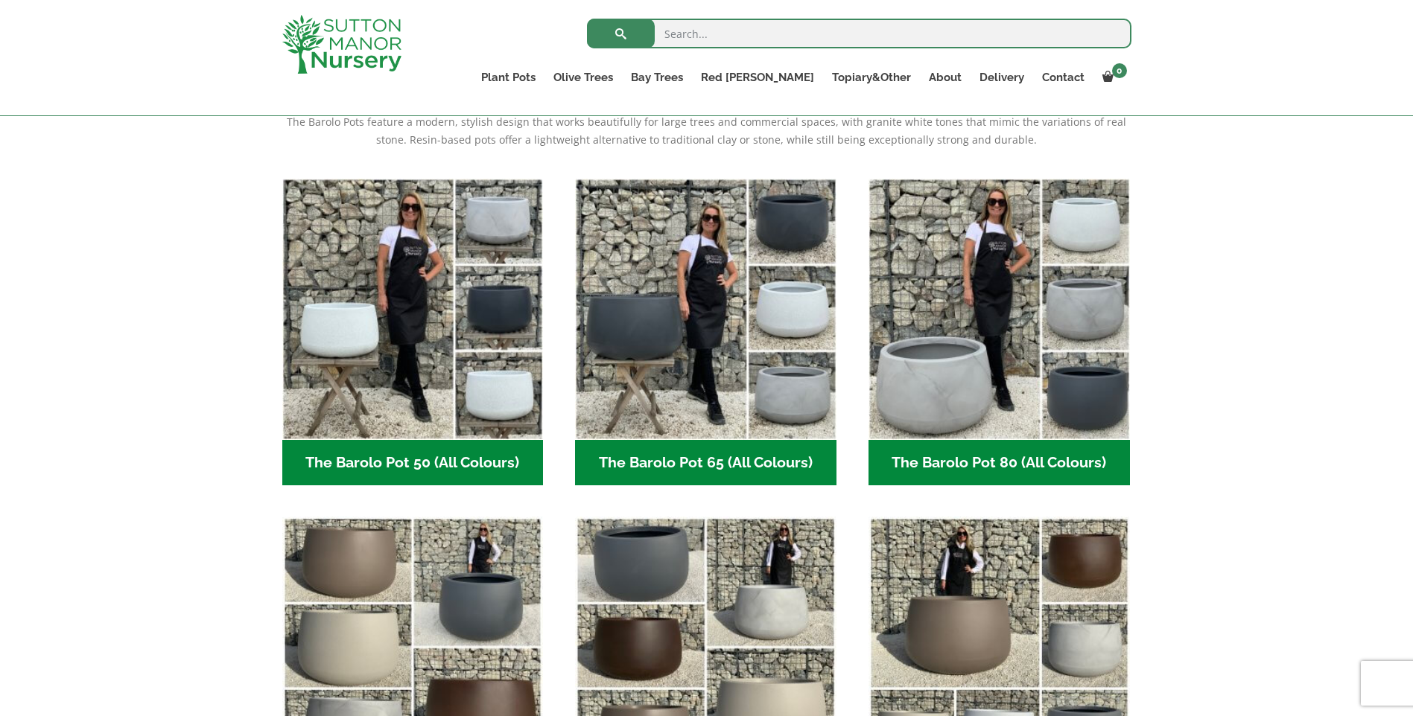
scroll to position [372, 0]
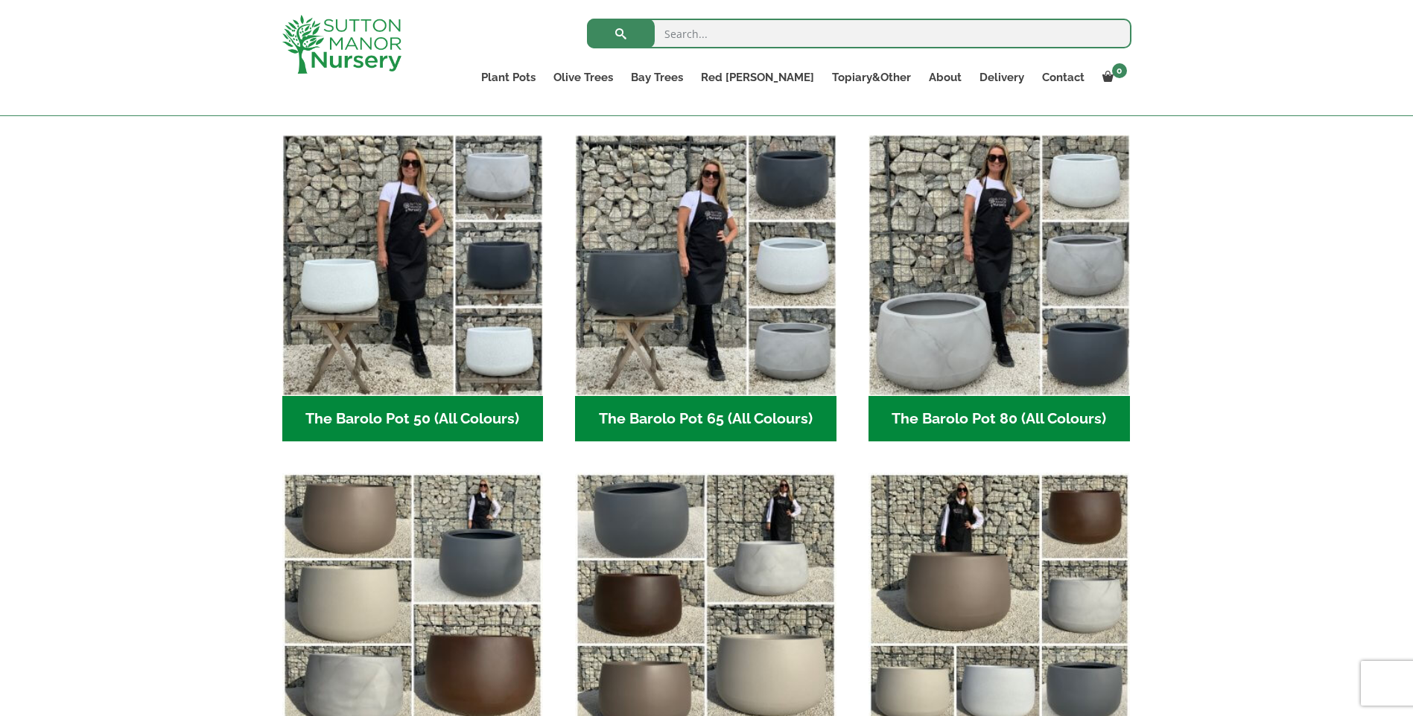
click at [964, 421] on h2 "The Barolo Pot 80 (All Colours) (6)" at bounding box center [998, 419] width 261 height 46
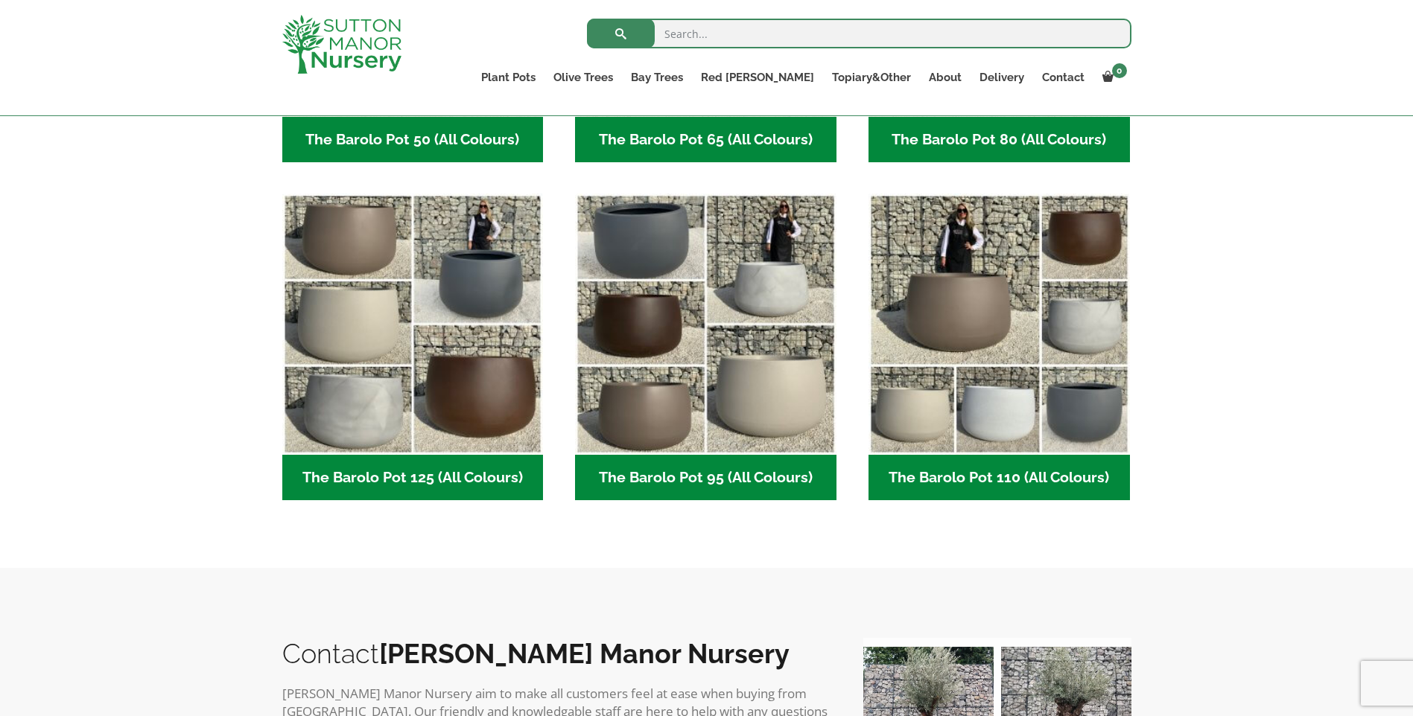
scroll to position [447, 0]
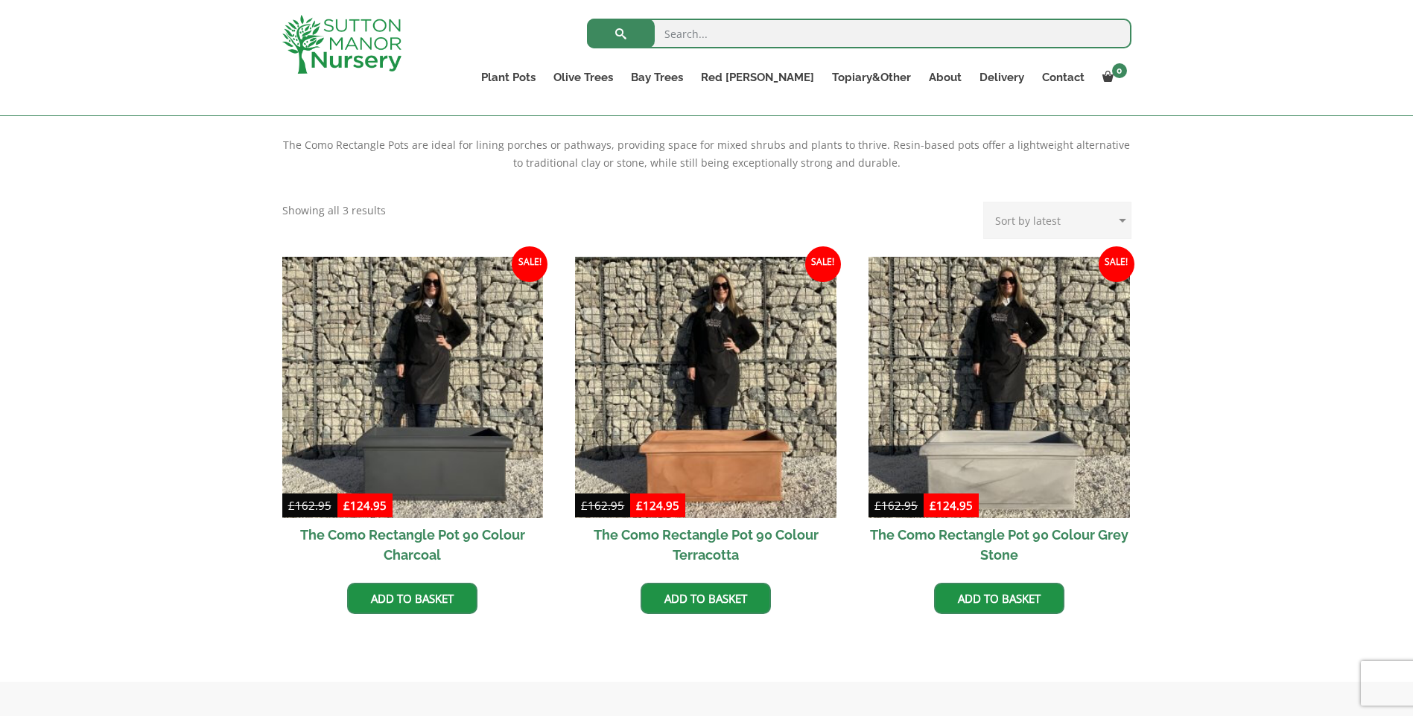
scroll to position [420, 0]
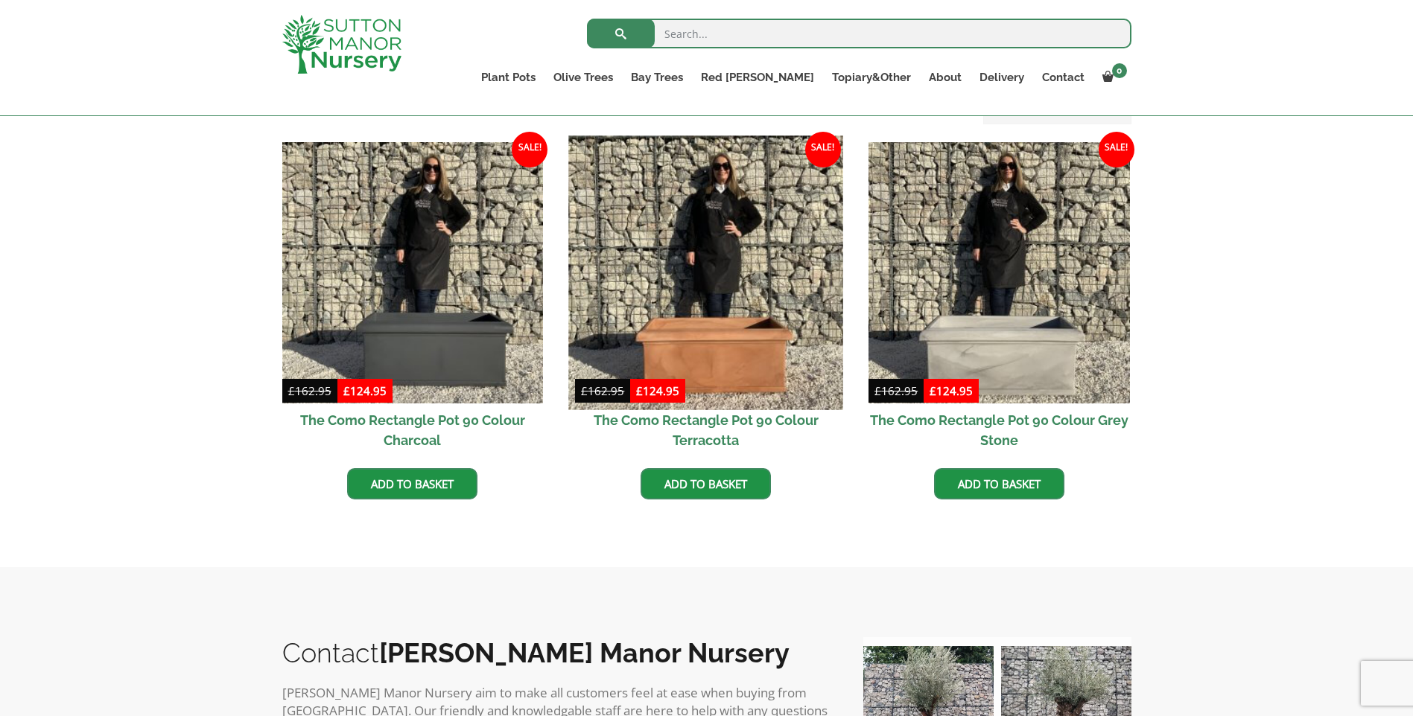
click at [748, 392] on img at bounding box center [706, 273] width 274 height 274
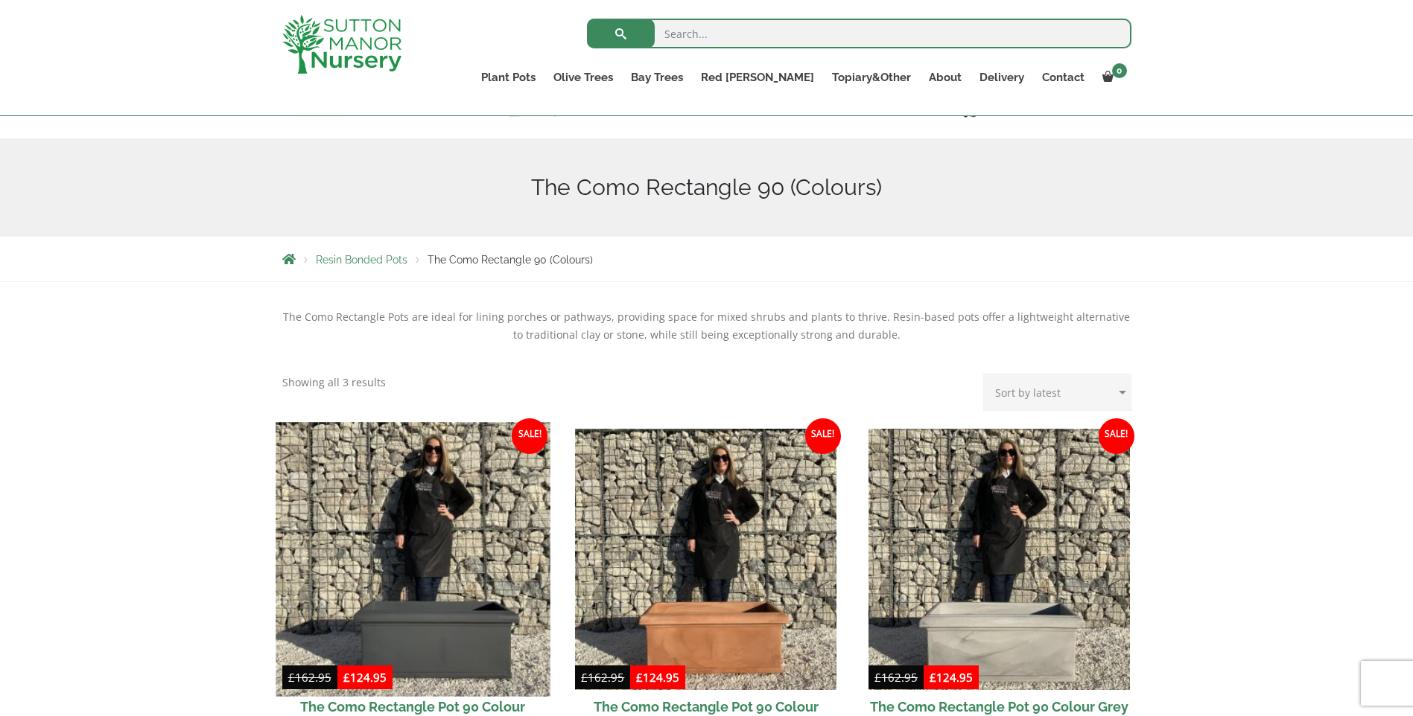
scroll to position [122, 0]
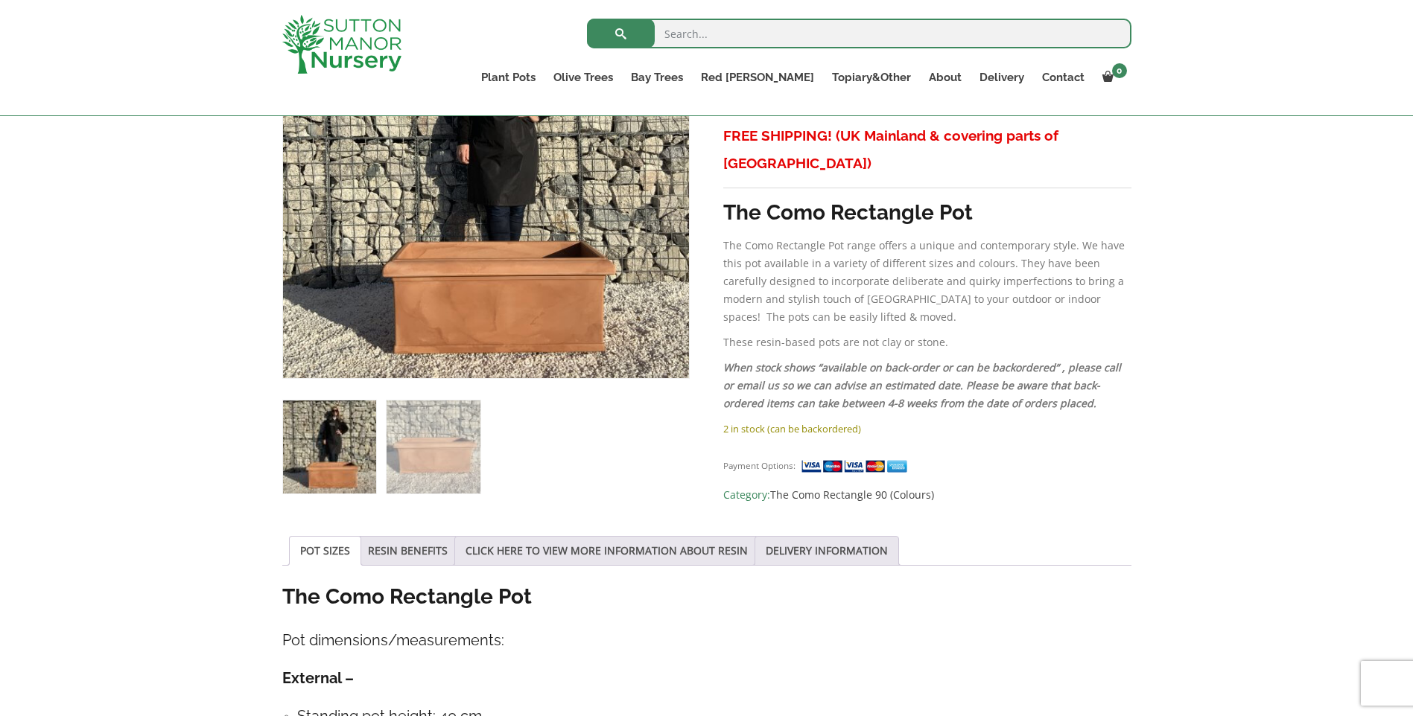
scroll to position [223, 0]
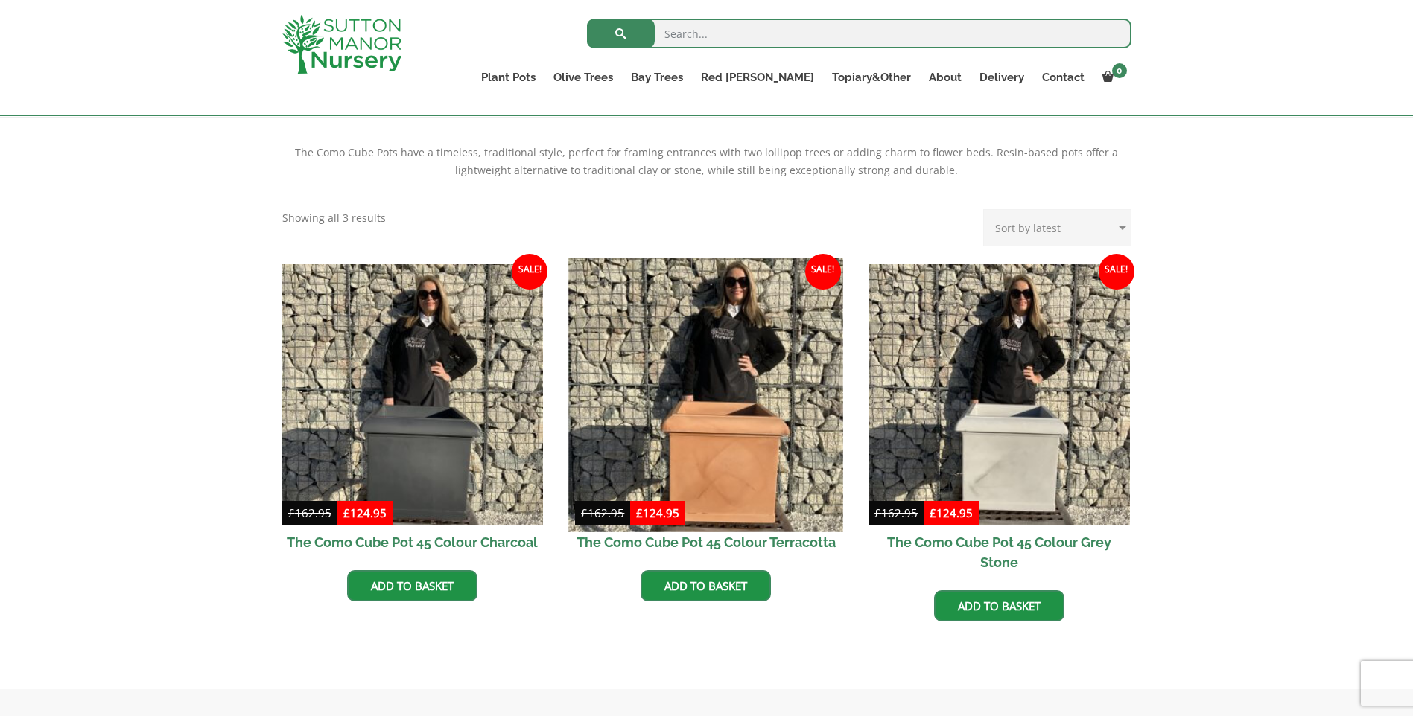
click at [746, 474] on img at bounding box center [706, 395] width 274 height 274
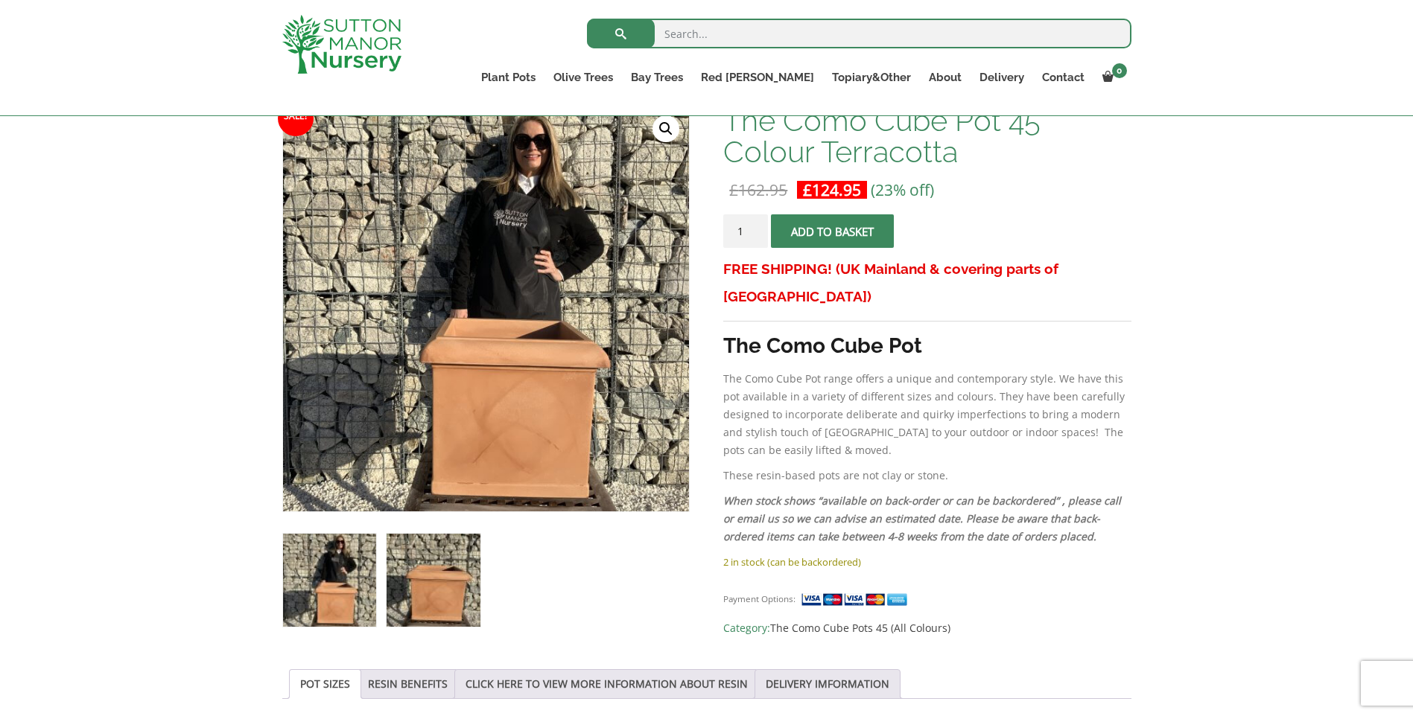
scroll to position [149, 0]
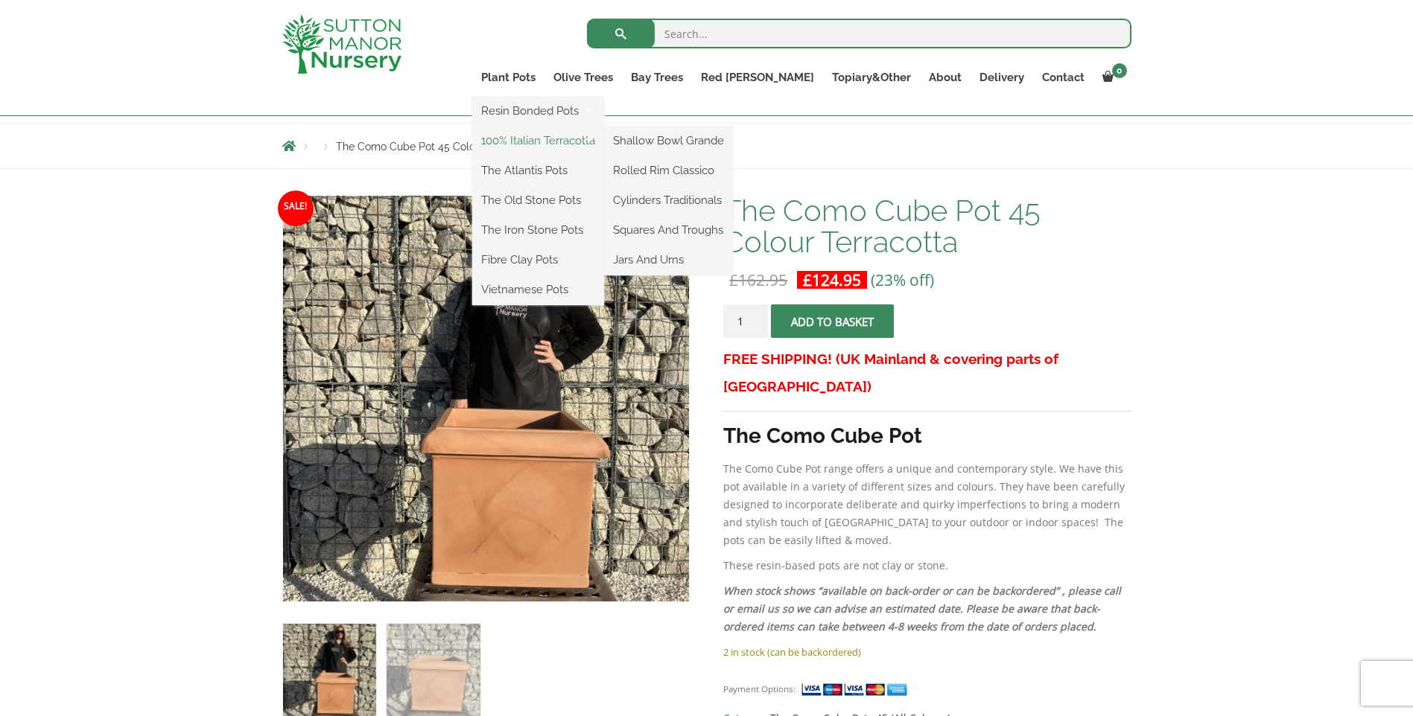
click at [582, 141] on link "100% Italian Terracotta" at bounding box center [538, 141] width 132 height 22
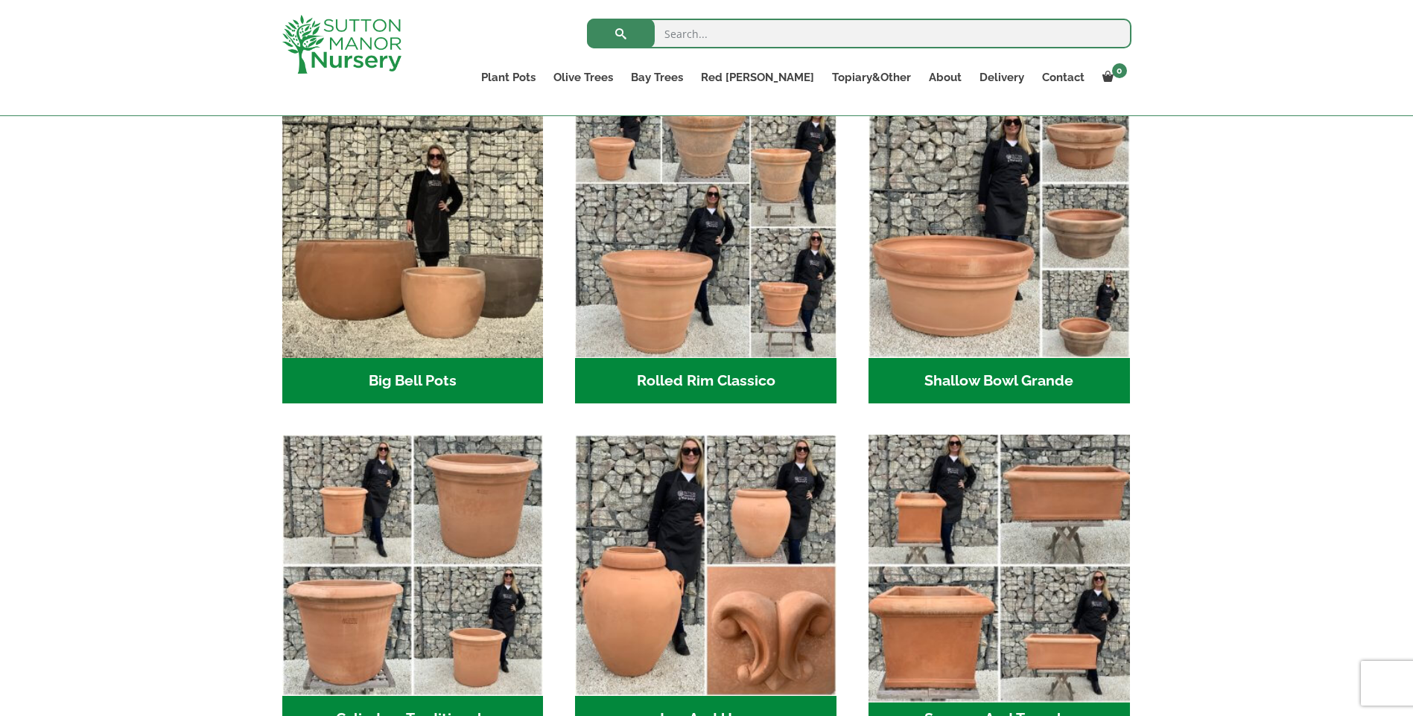
scroll to position [521, 0]
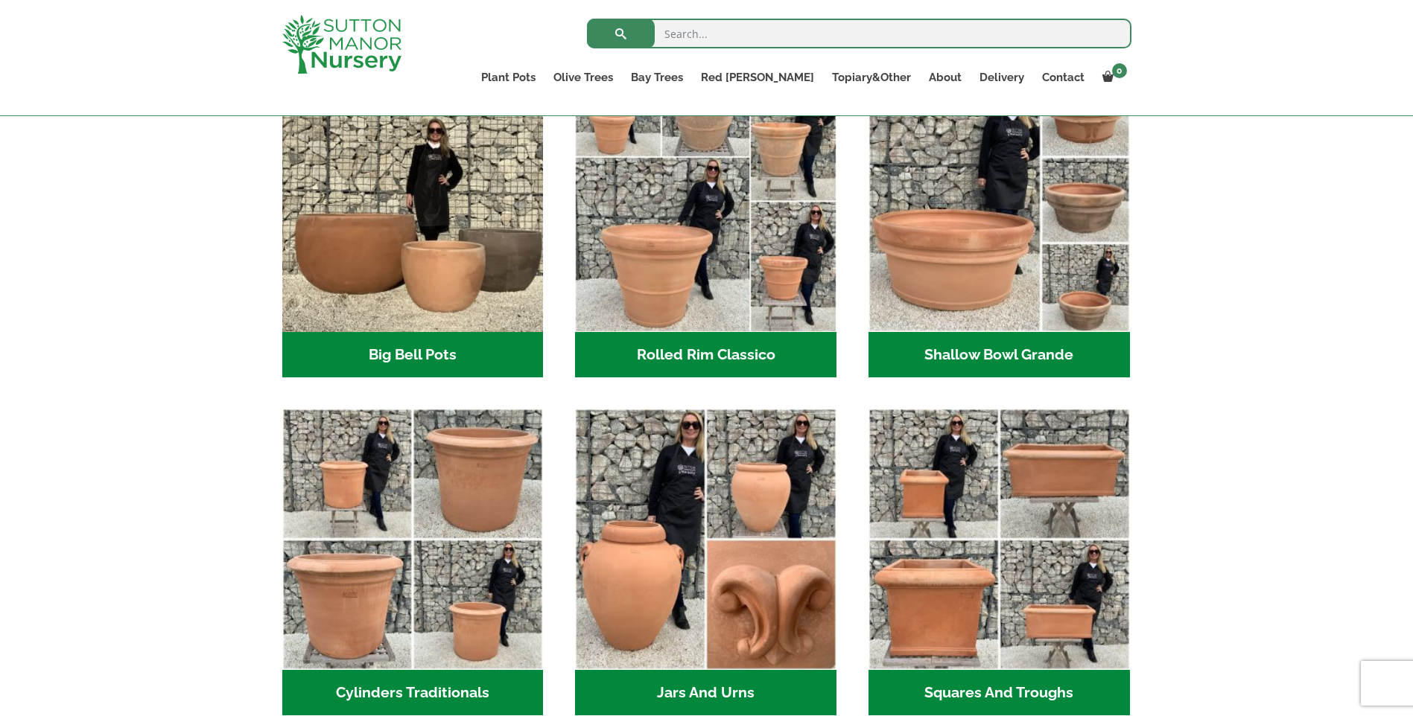
click at [992, 351] on h2 "Shallow Bowl Grande (2)" at bounding box center [998, 355] width 261 height 46
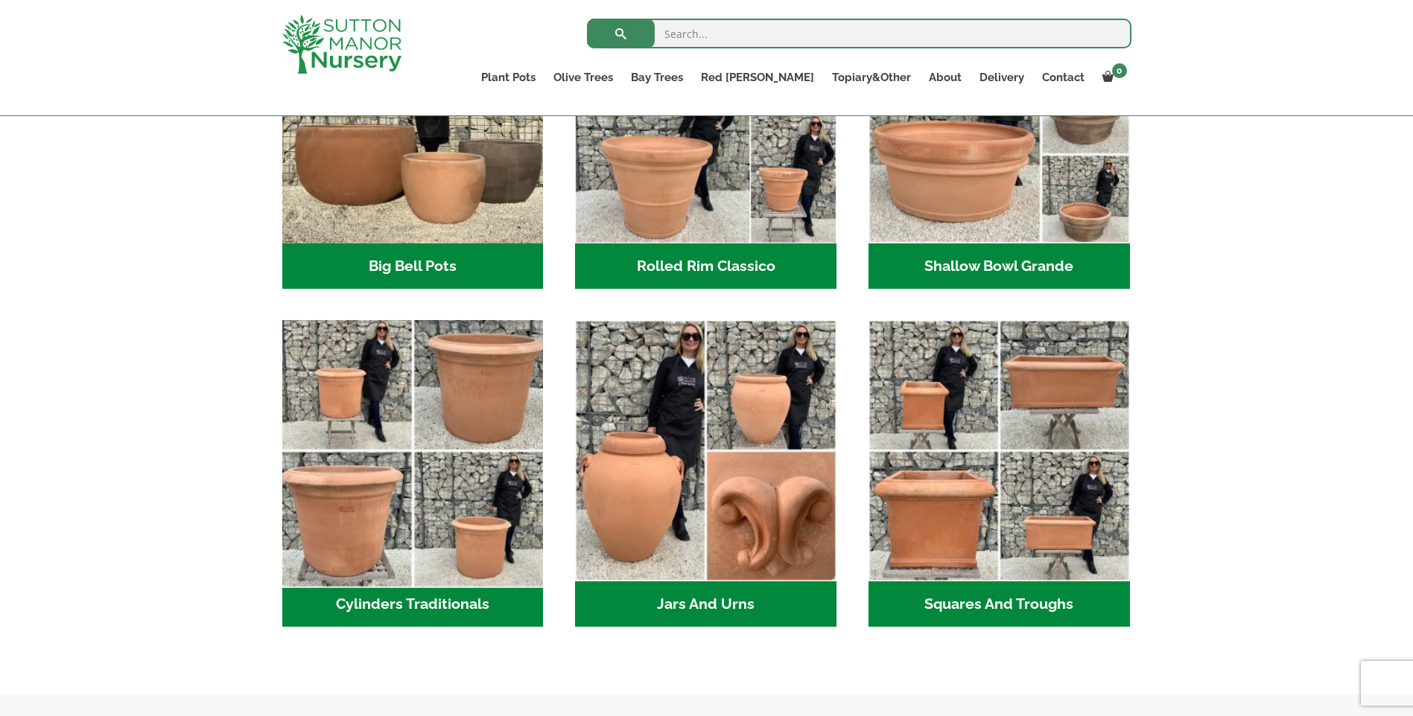
scroll to position [819, 0]
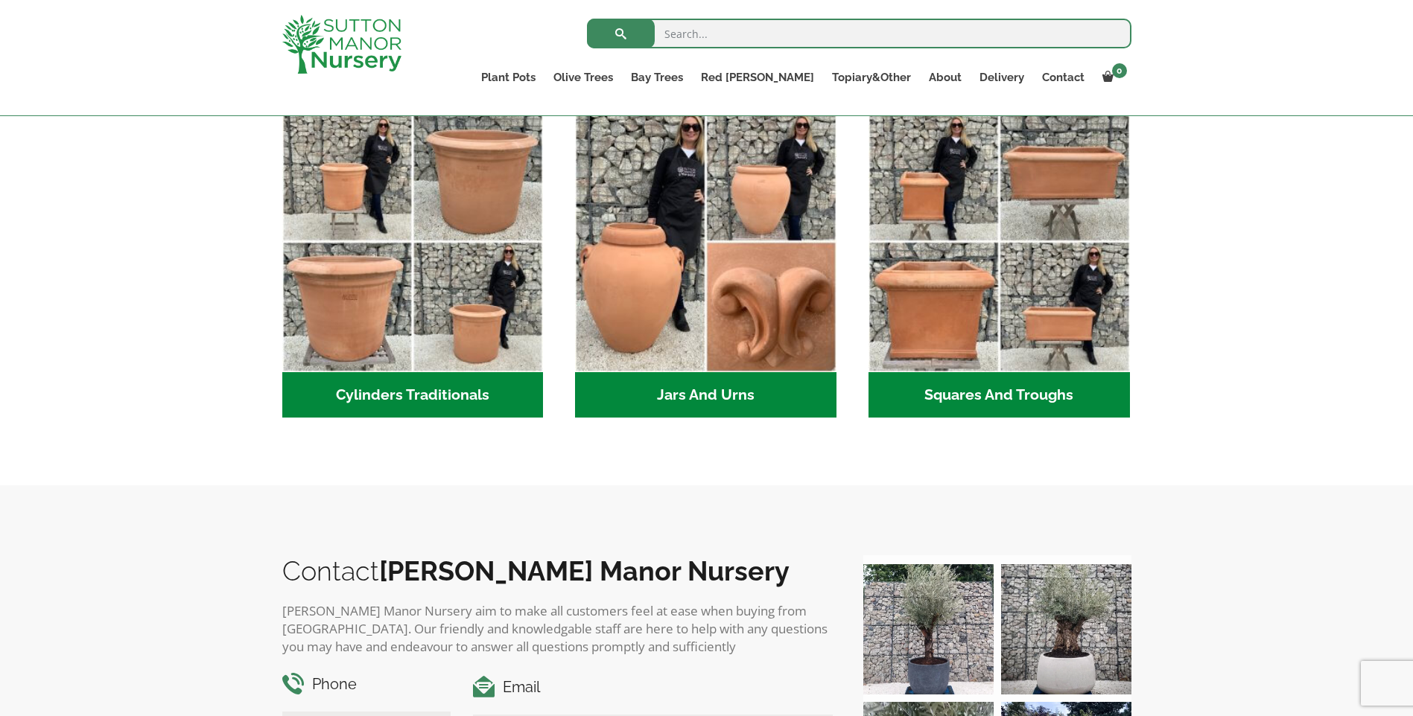
click at [1036, 394] on h2 "Squares And Troughs (2)" at bounding box center [998, 395] width 261 height 46
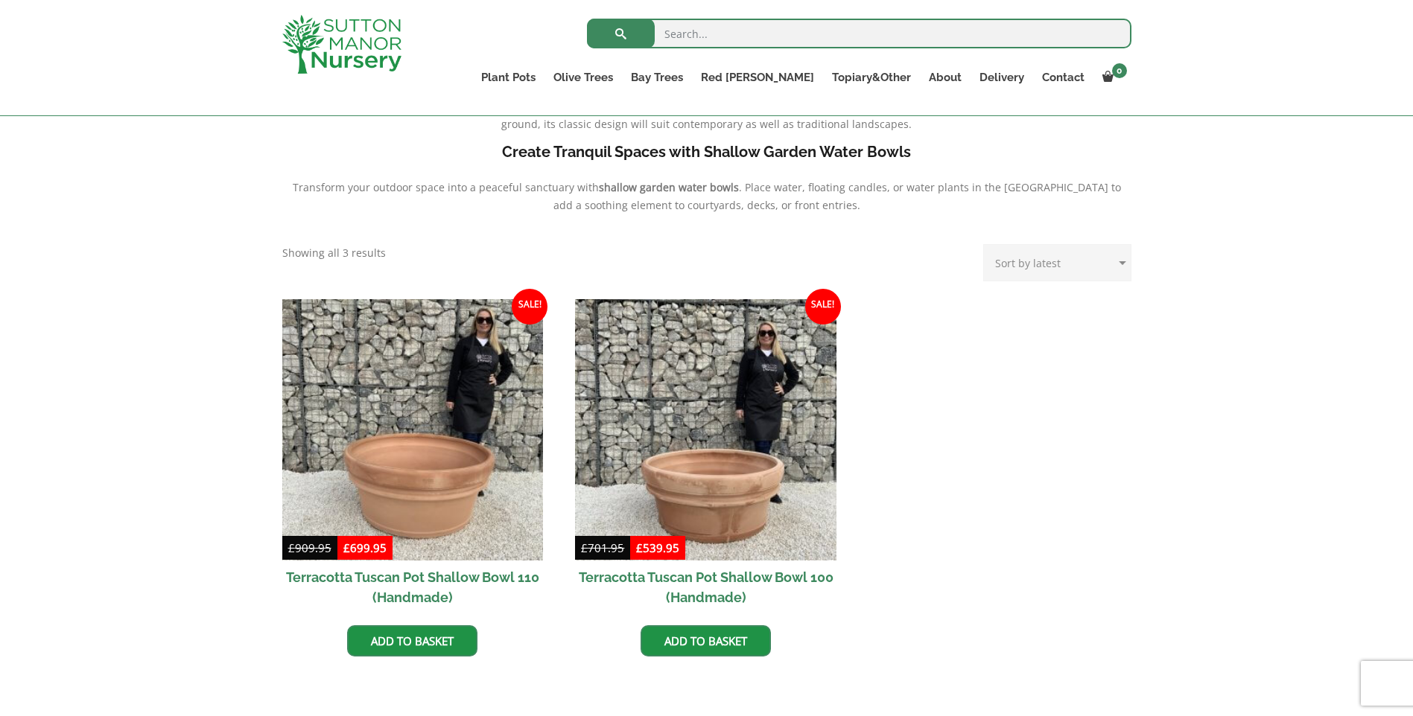
scroll to position [596, 0]
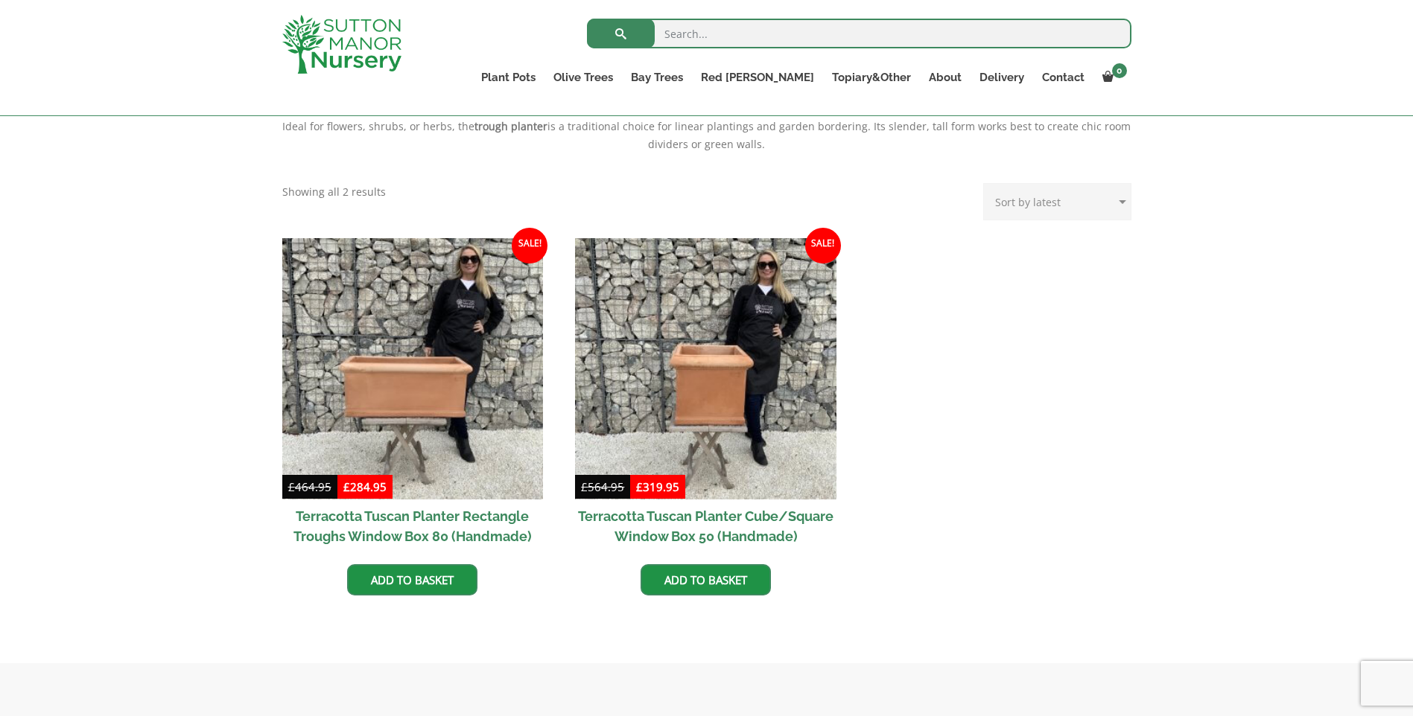
scroll to position [596, 0]
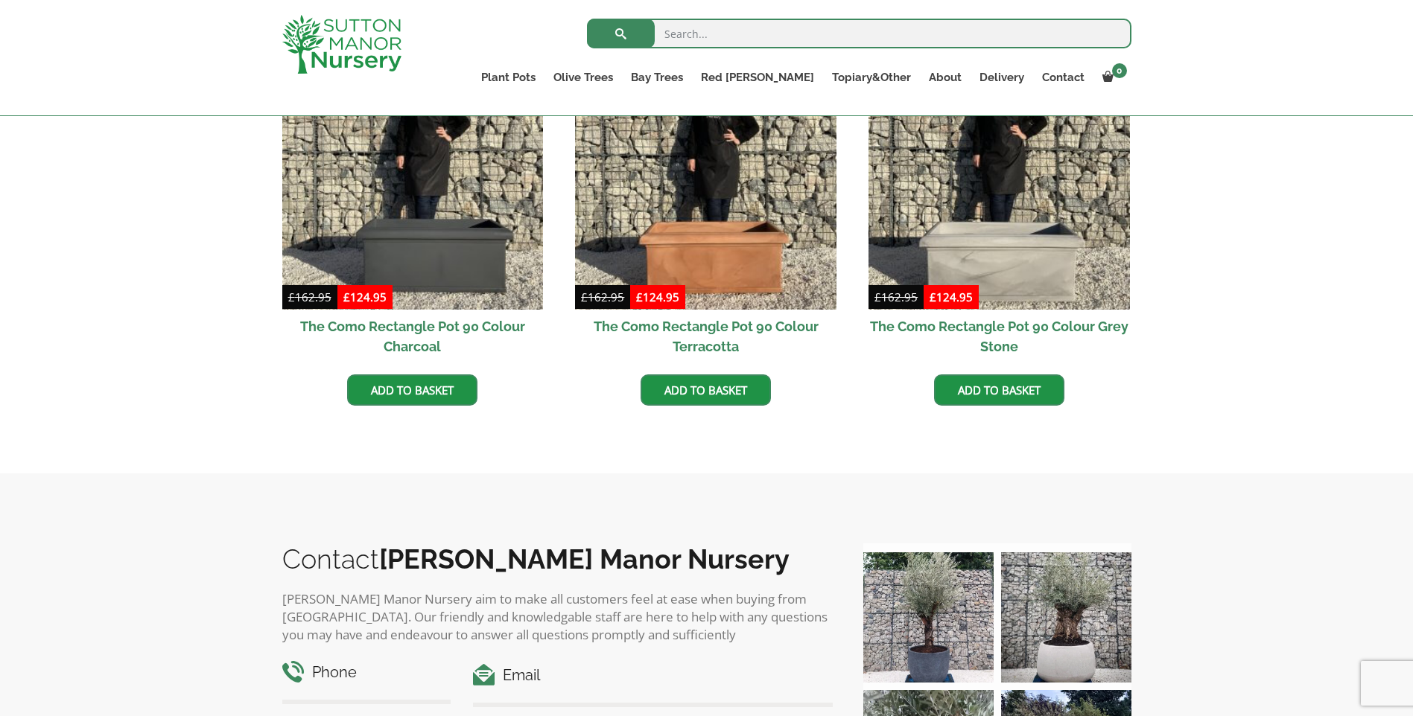
scroll to position [384, 0]
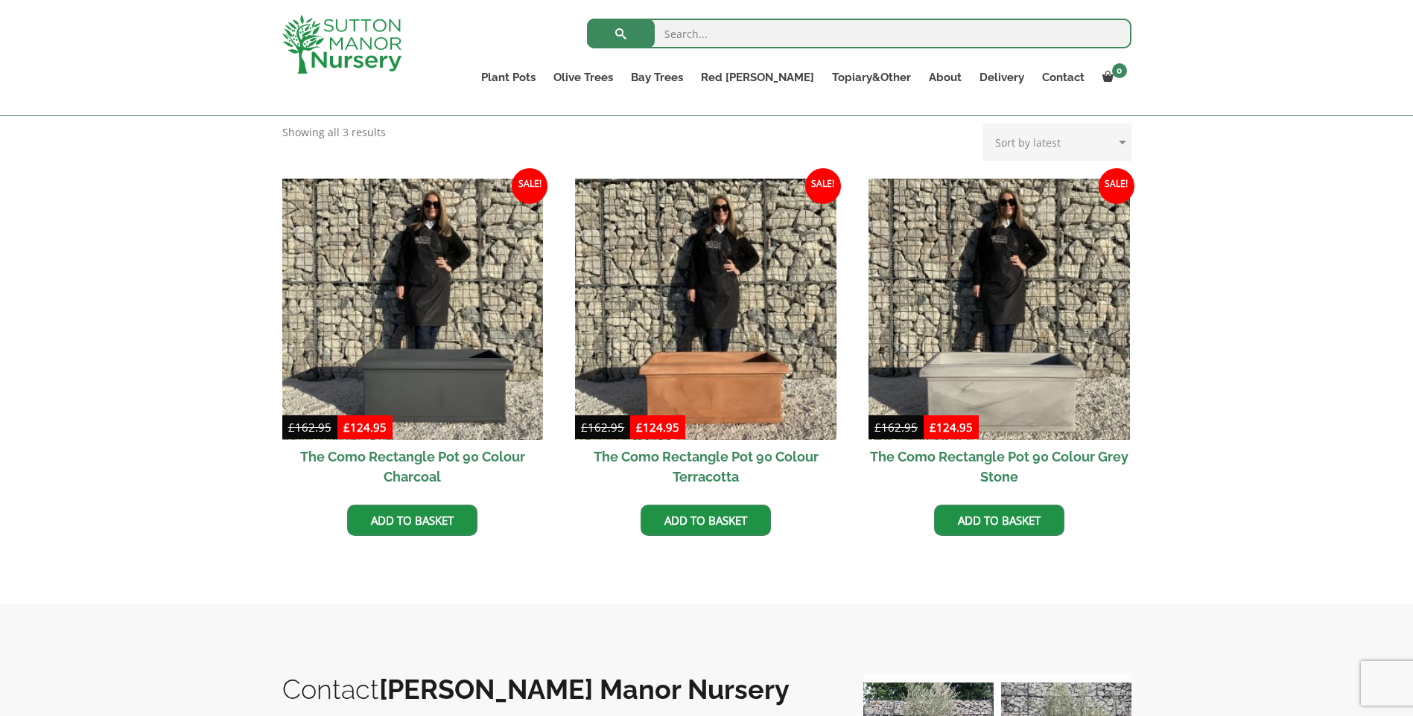
click at [996, 457] on h2 "The Como Rectangle Pot 90 Colour Grey Stone" at bounding box center [998, 467] width 261 height 54
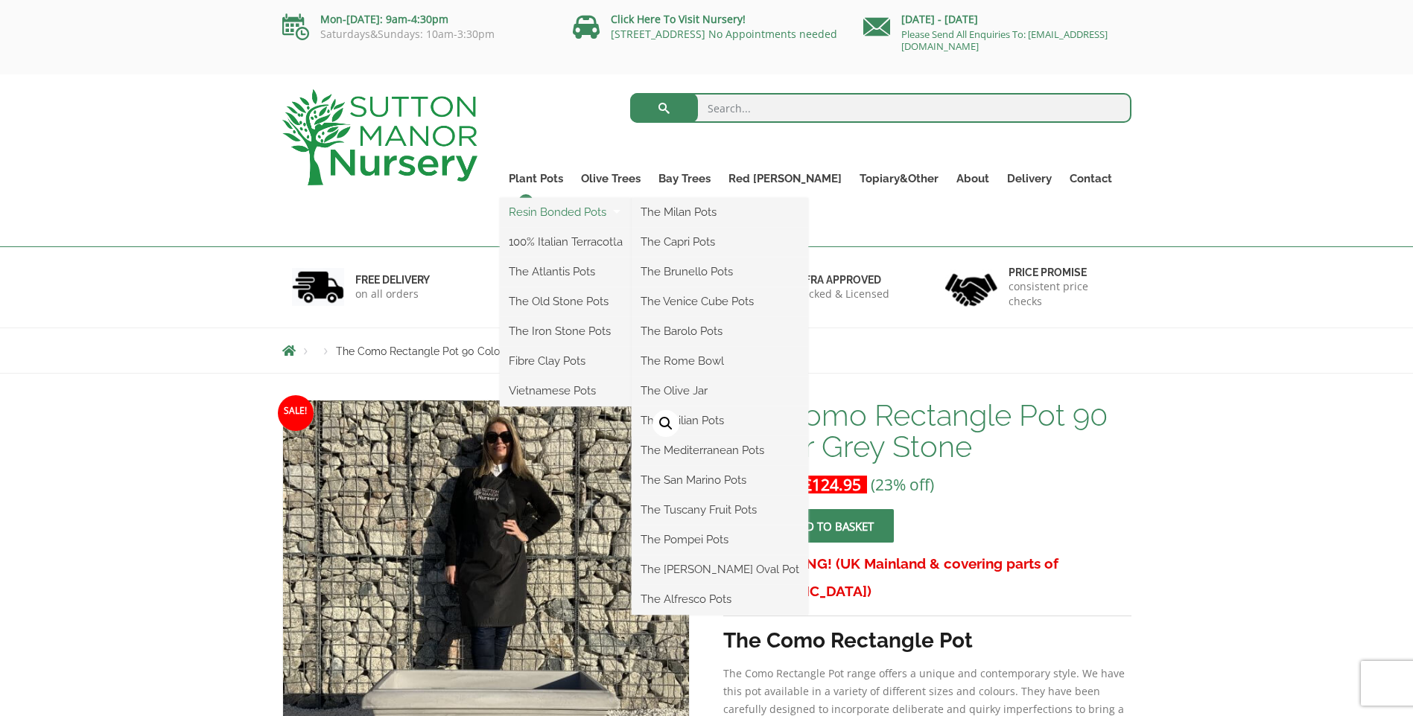
click at [582, 208] on link "Resin Bonded Pots" at bounding box center [566, 212] width 132 height 22
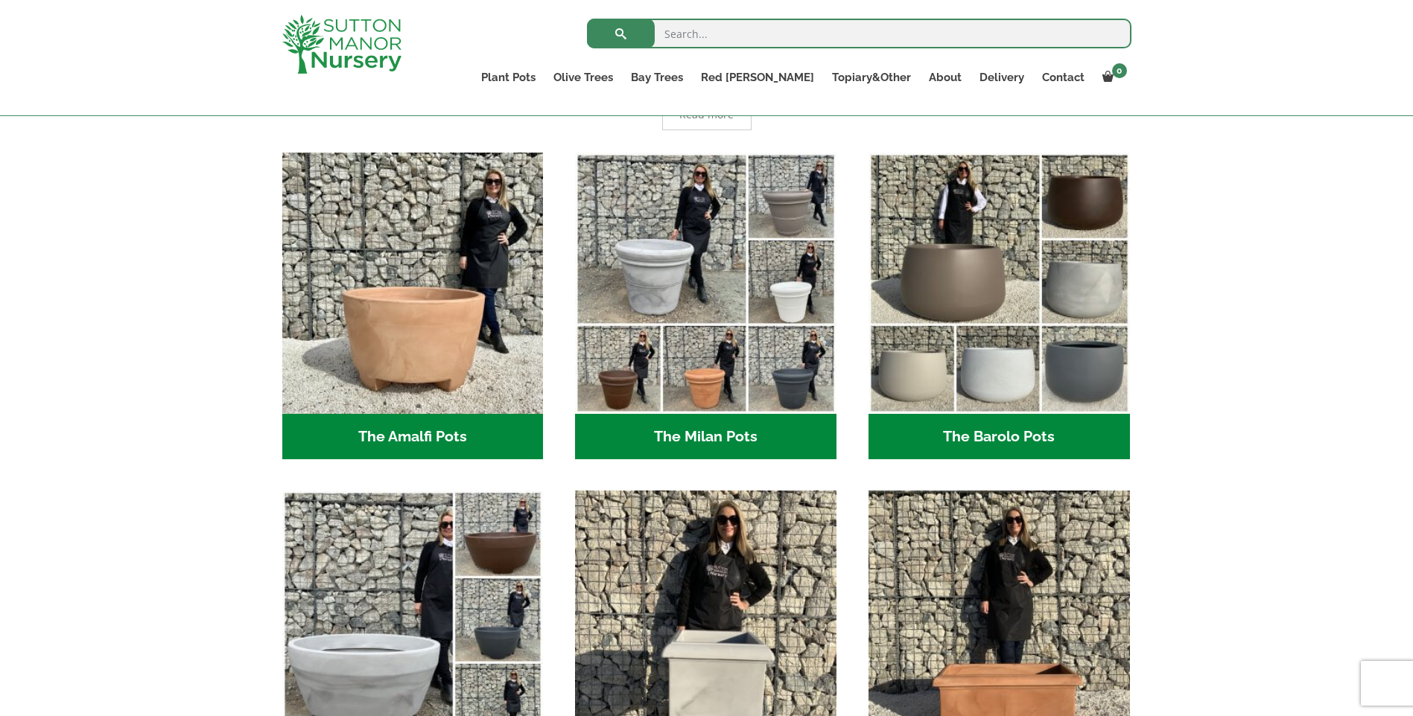
scroll to position [372, 0]
click at [661, 425] on h2 "The Milan Pots (35)" at bounding box center [705, 436] width 261 height 46
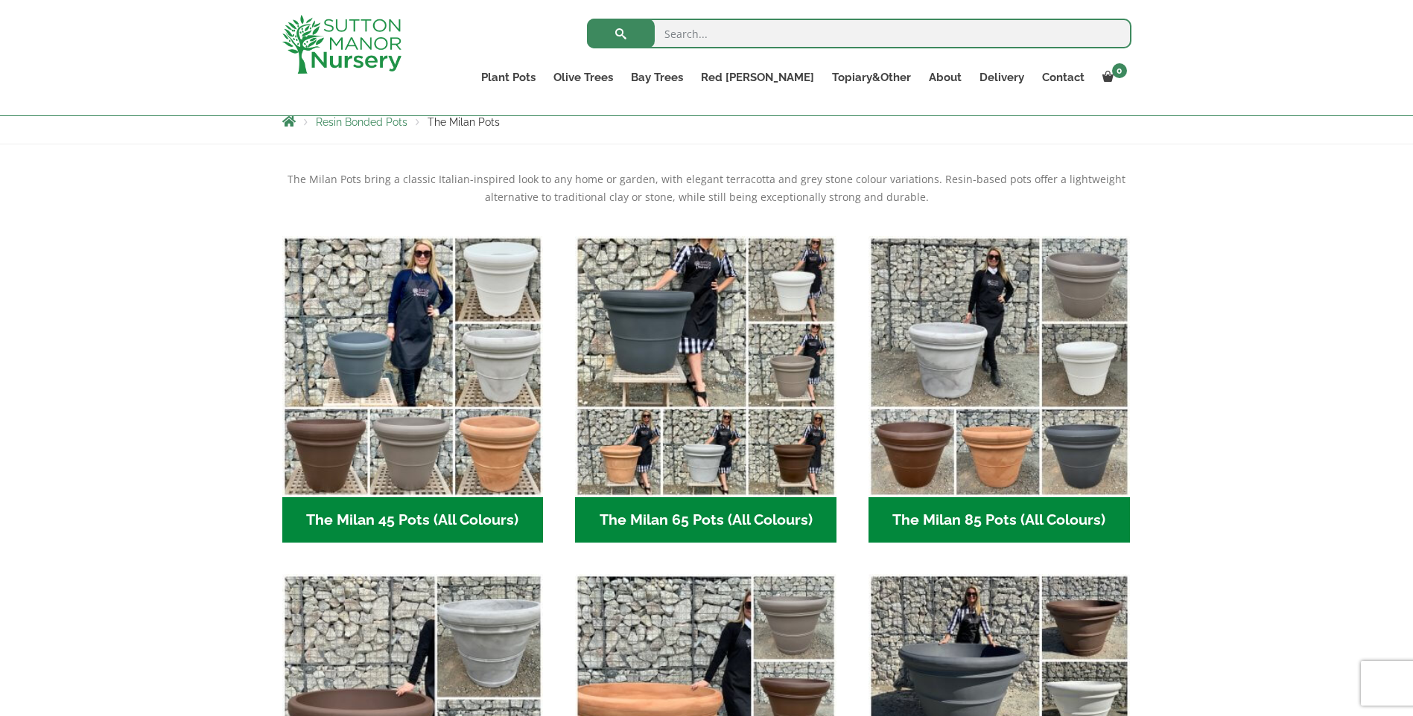
click at [696, 502] on h2 "The Milan 65 Pots (All Colours) (6)" at bounding box center [705, 520] width 261 height 46
click at [420, 519] on h2 "The Milan 45 Pots (All Colours) (6)" at bounding box center [412, 520] width 261 height 46
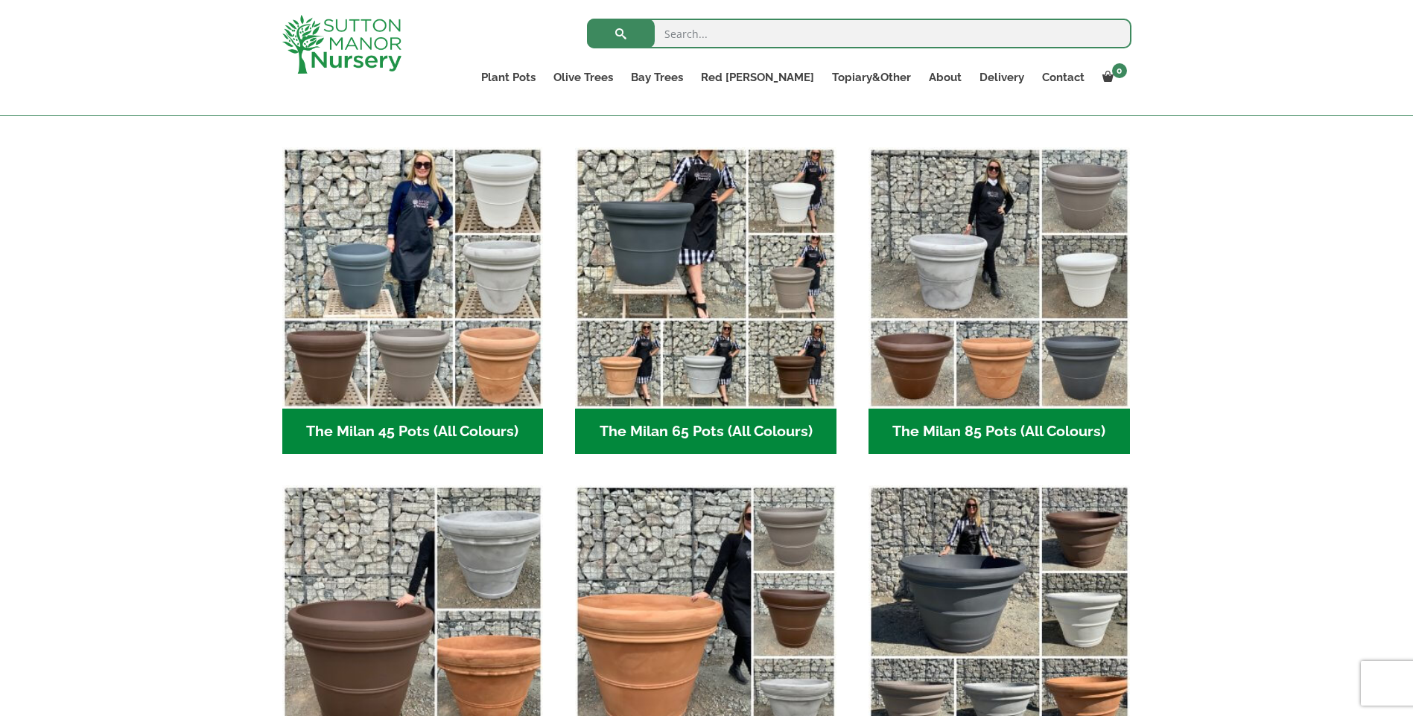
scroll to position [346, 0]
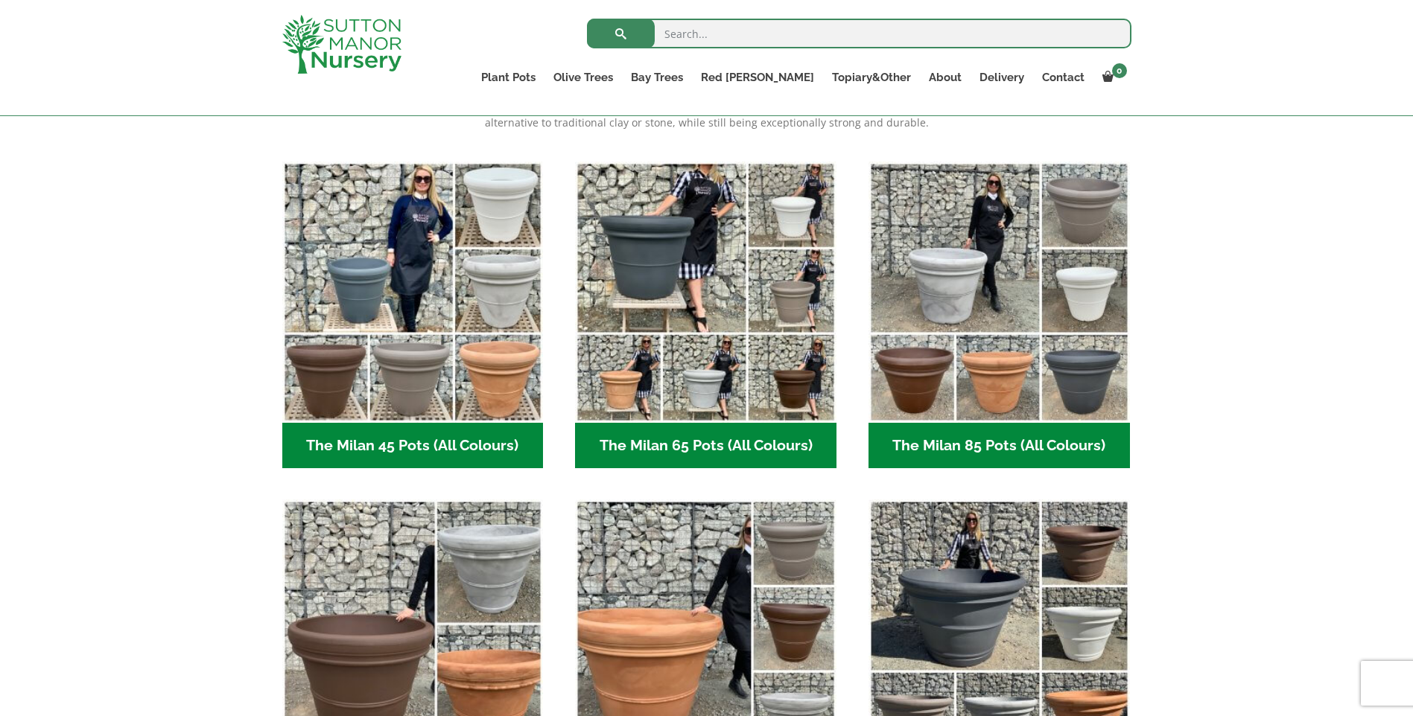
click at [950, 439] on h2 "The Milan 85 Pots (All Colours) (6)" at bounding box center [998, 446] width 261 height 46
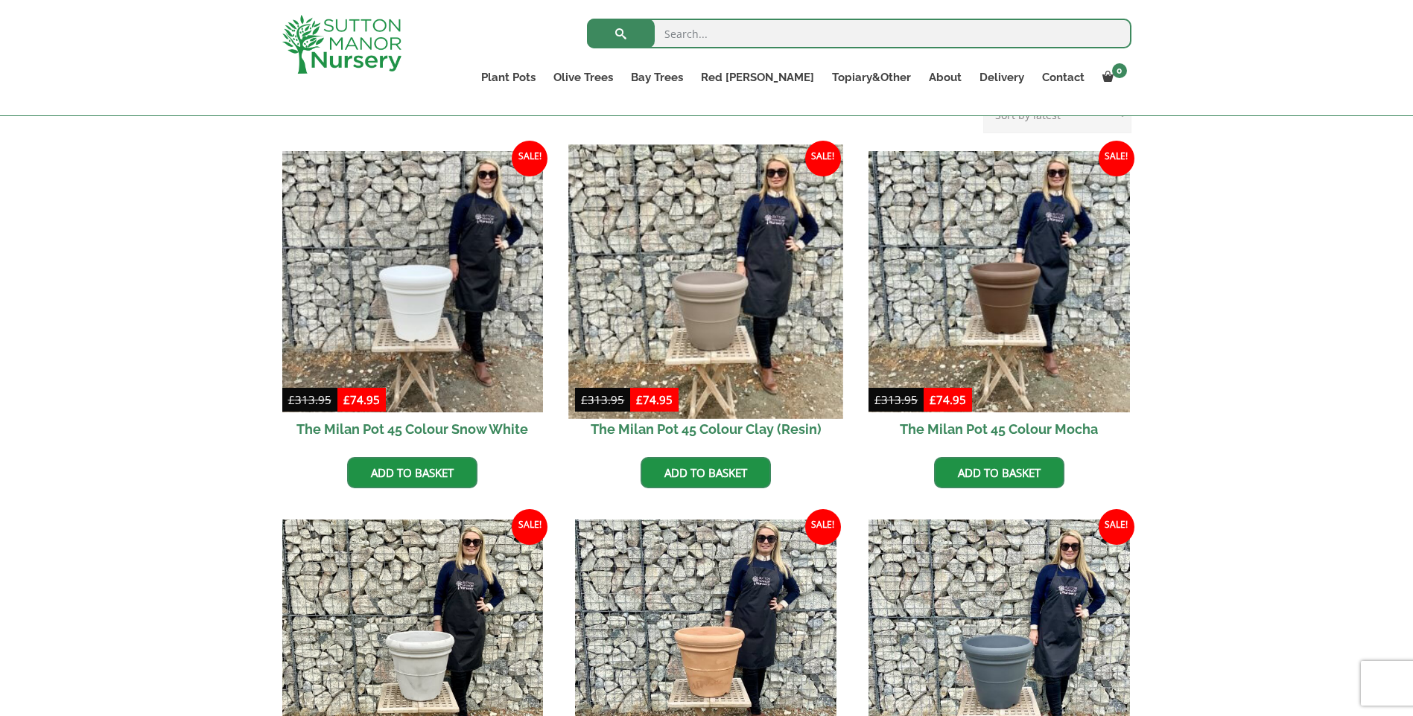
scroll to position [372, 0]
